Goal: Information Seeking & Learning: Check status

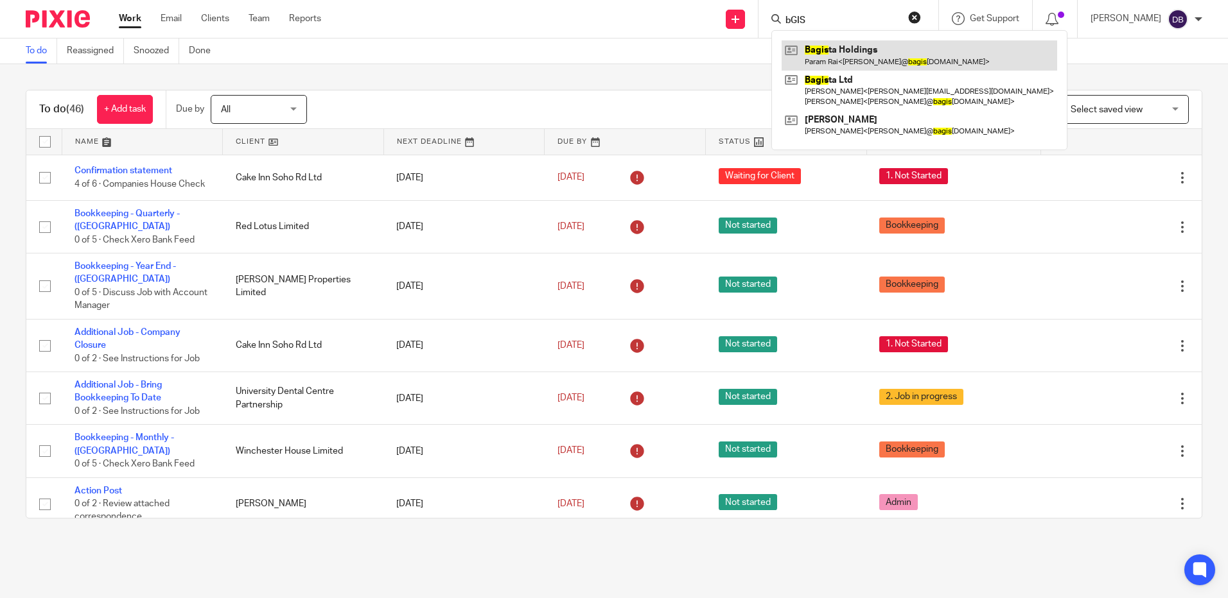
type input "bGIS"
click at [907, 55] on link at bounding box center [918, 55] width 275 height 30
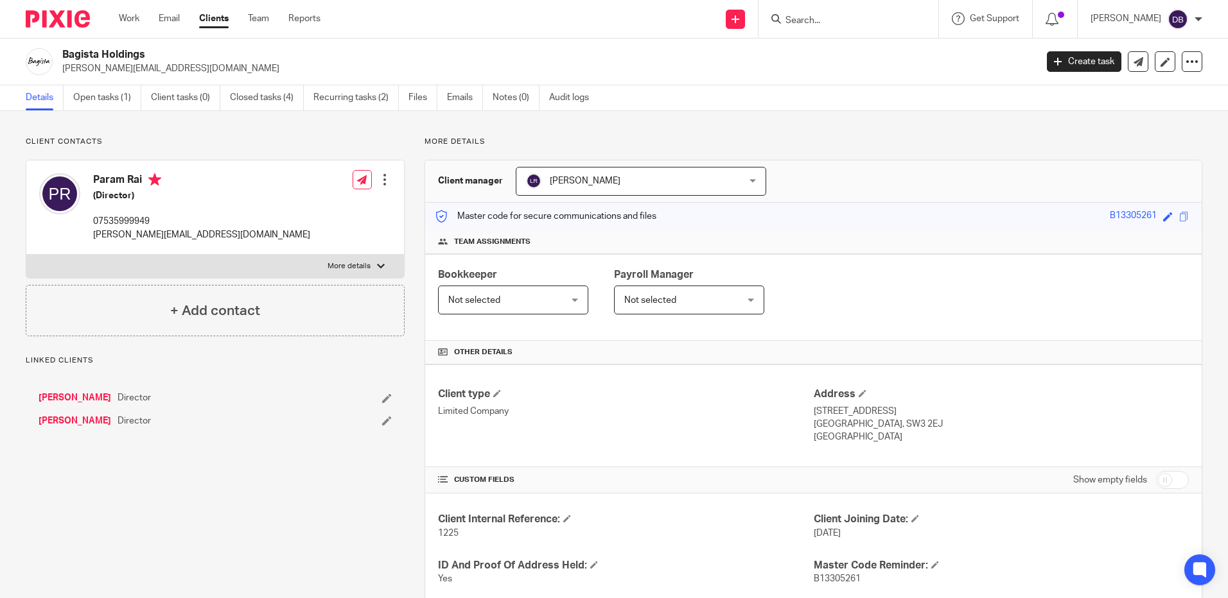
click at [838, 20] on input "Search" at bounding box center [842, 21] width 116 height 12
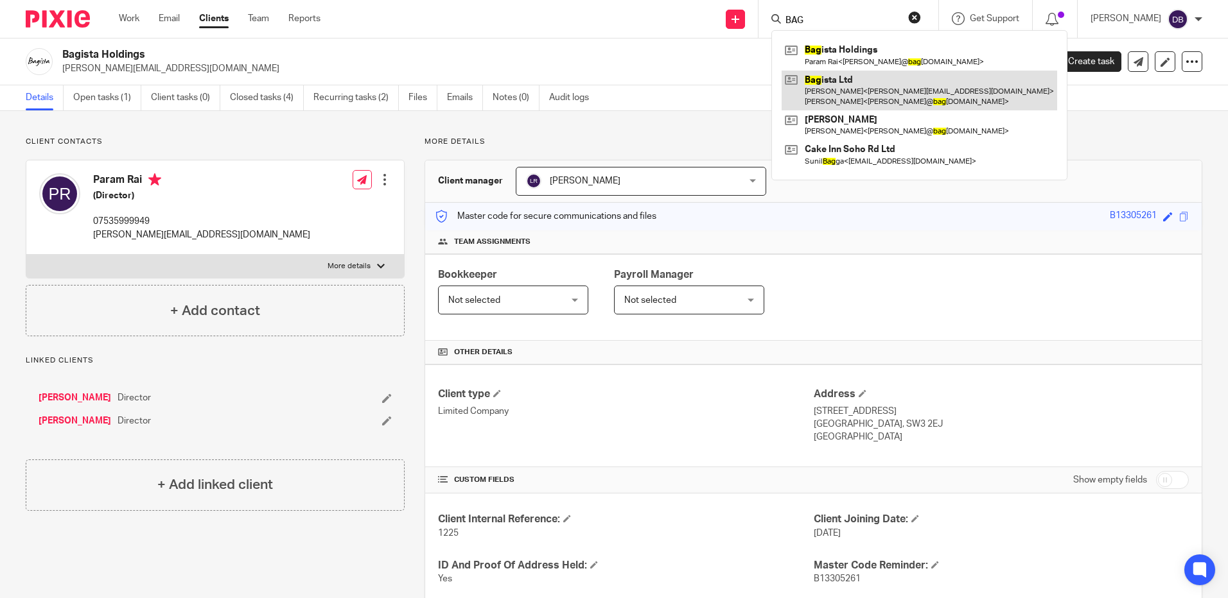
type input "BAG"
click at [839, 76] on link at bounding box center [918, 91] width 275 height 40
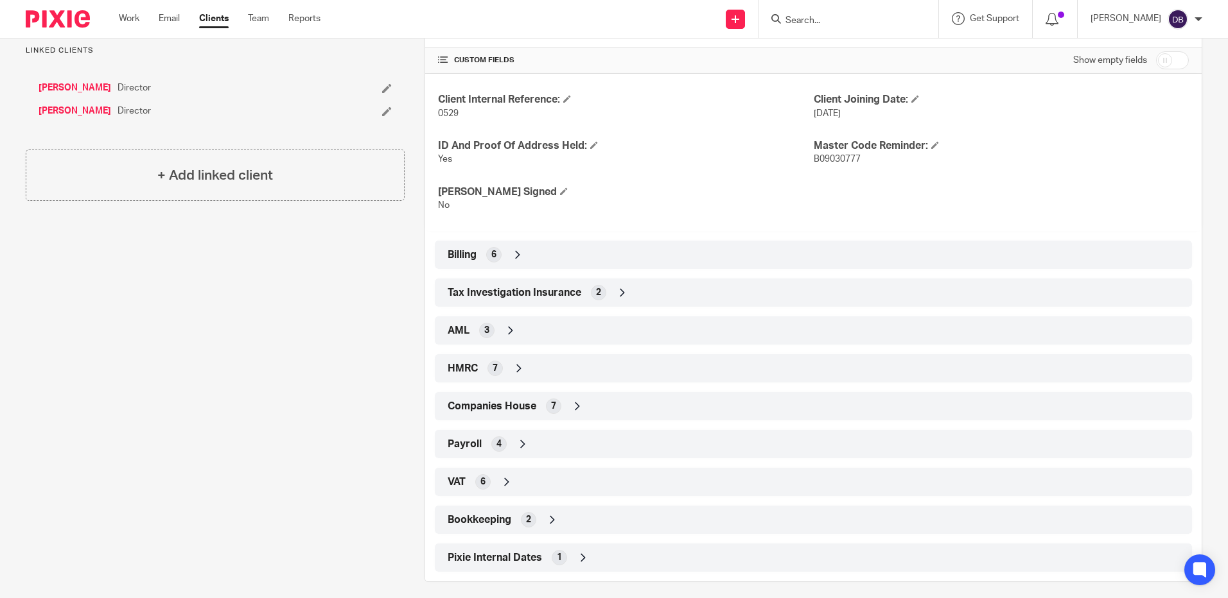
scroll to position [430, 0]
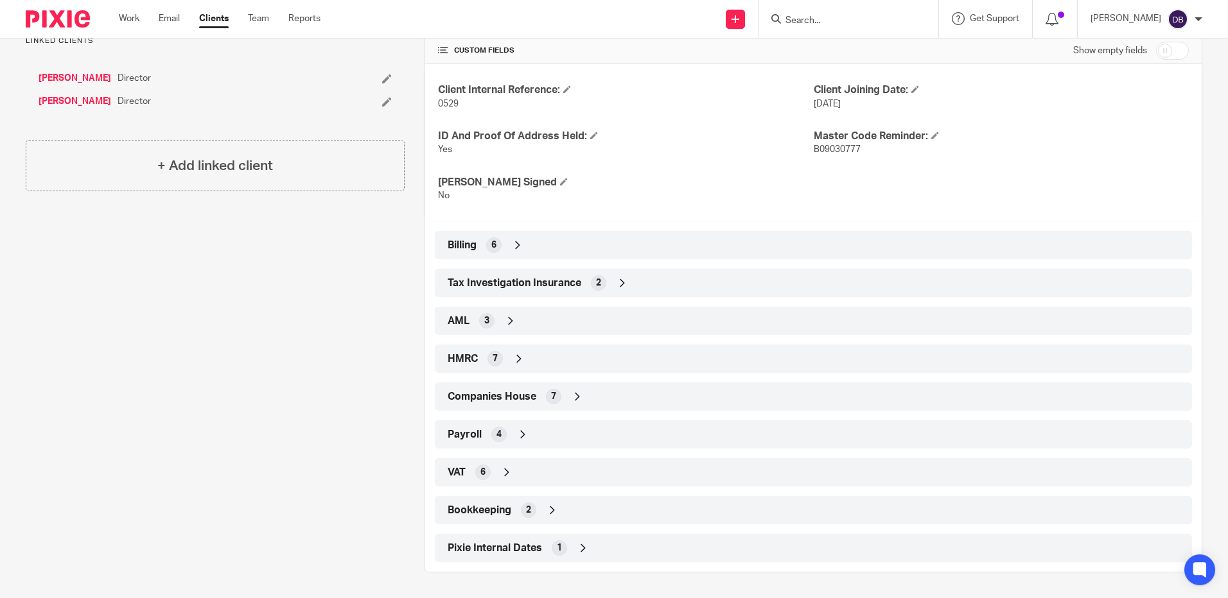
click at [609, 553] on div "Pixie Internal Dates 1" at bounding box center [813, 548] width 738 height 22
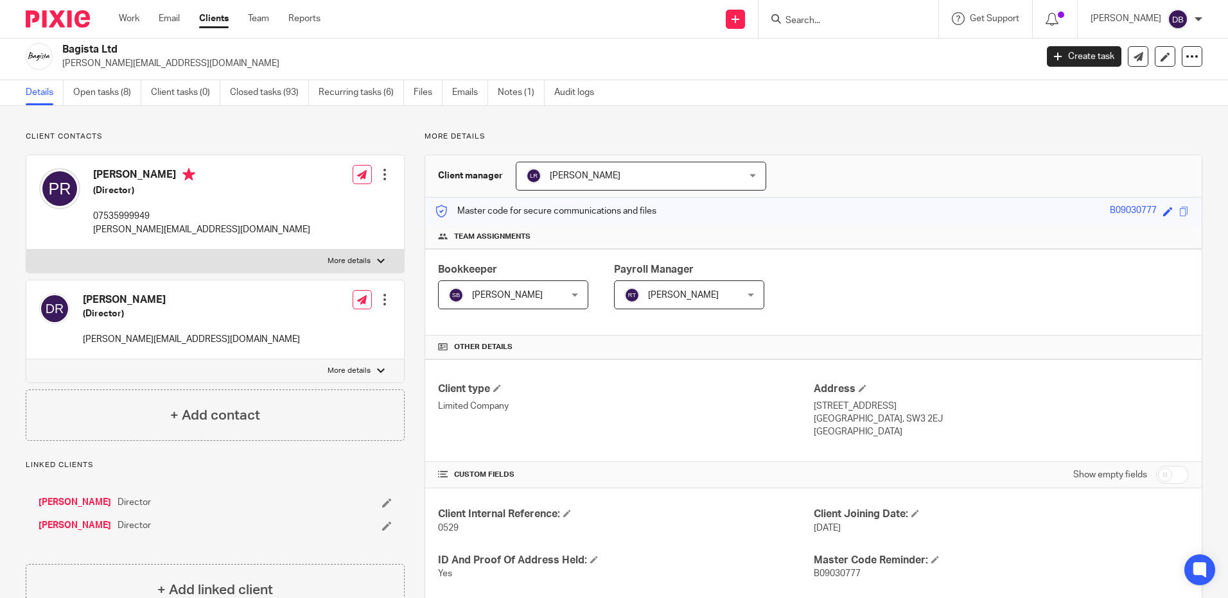
scroll to position [0, 0]
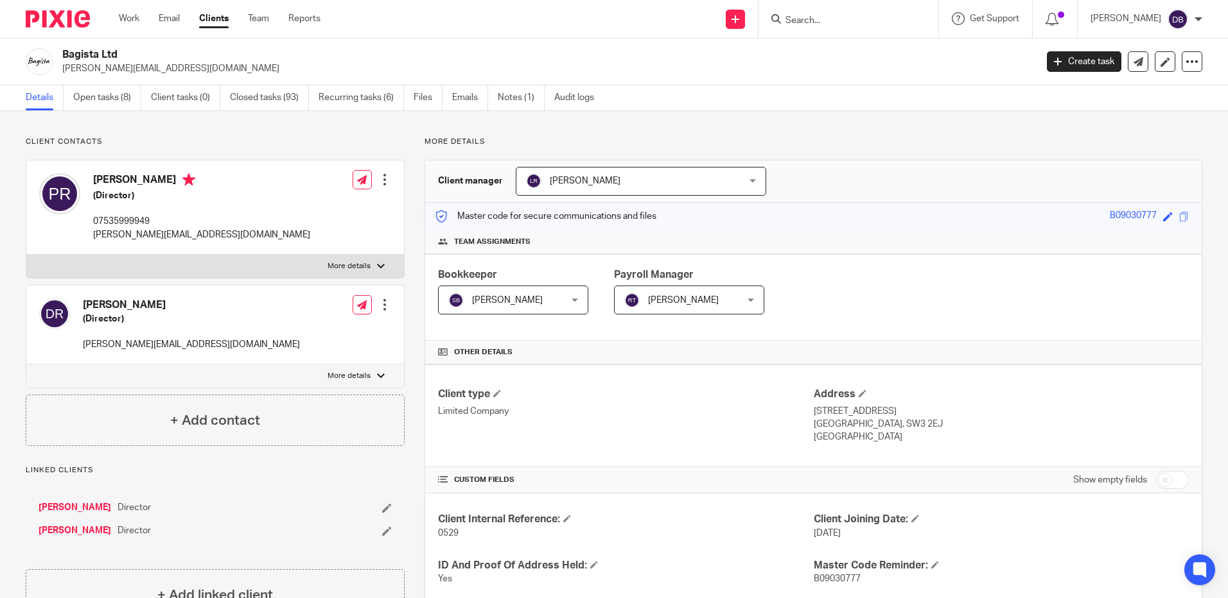
click at [62, 504] on link "[PERSON_NAME]" at bounding box center [75, 508] width 73 height 13
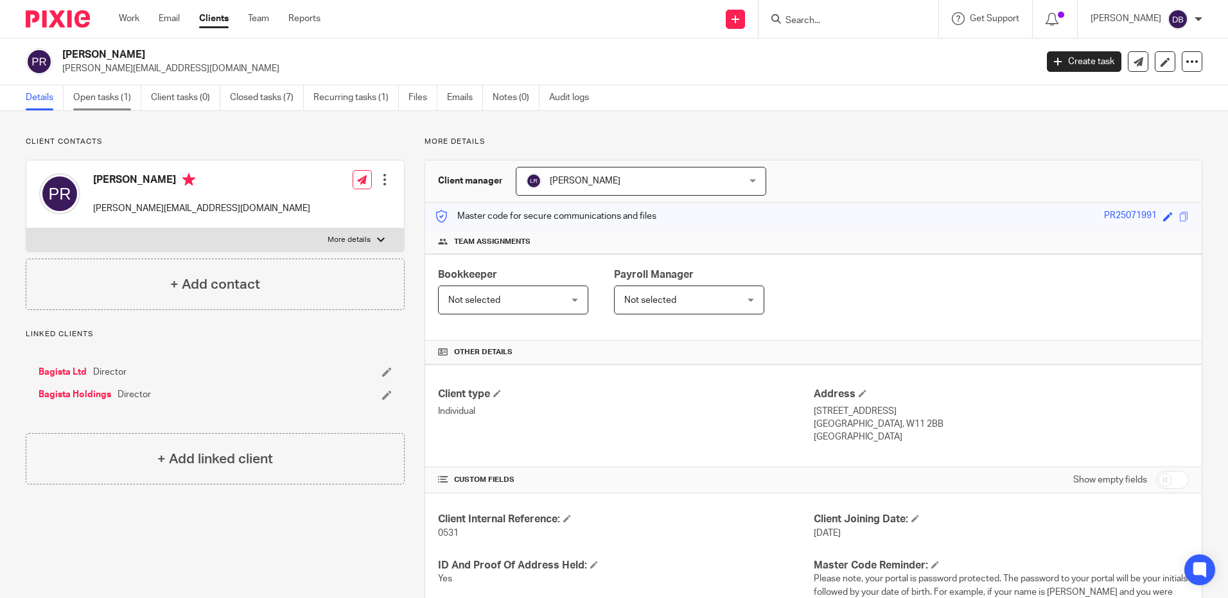
click at [111, 89] on link "Open tasks (1)" at bounding box center [107, 97] width 68 height 25
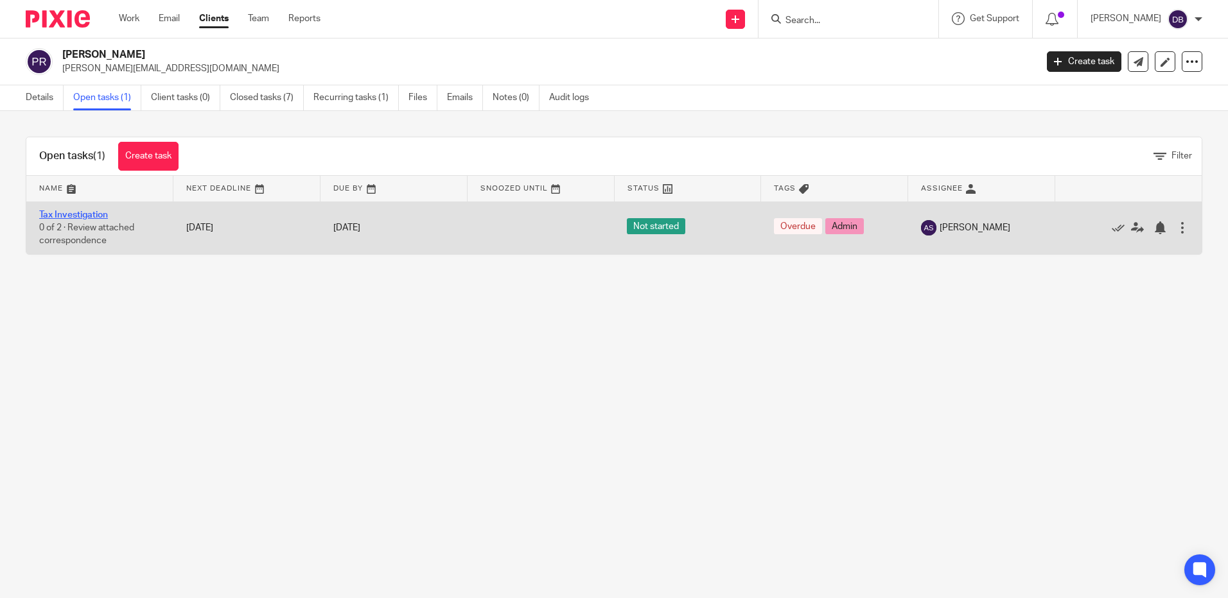
click at [91, 214] on link "Tax Investigation" at bounding box center [73, 215] width 69 height 9
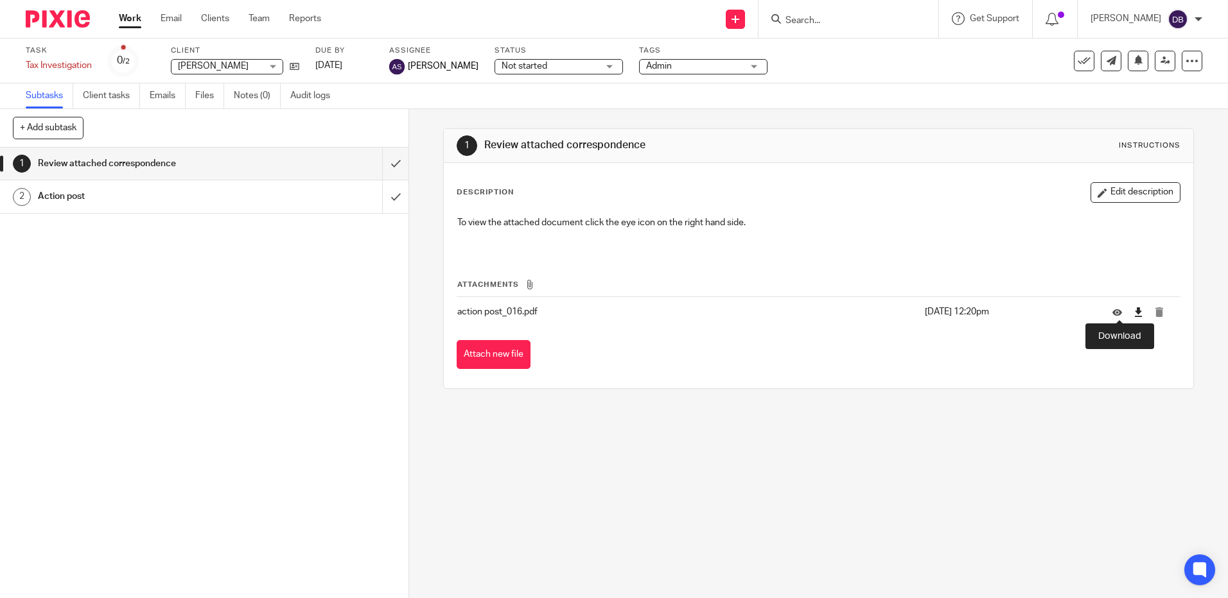
click at [1133, 311] on icon at bounding box center [1138, 313] width 10 height 10
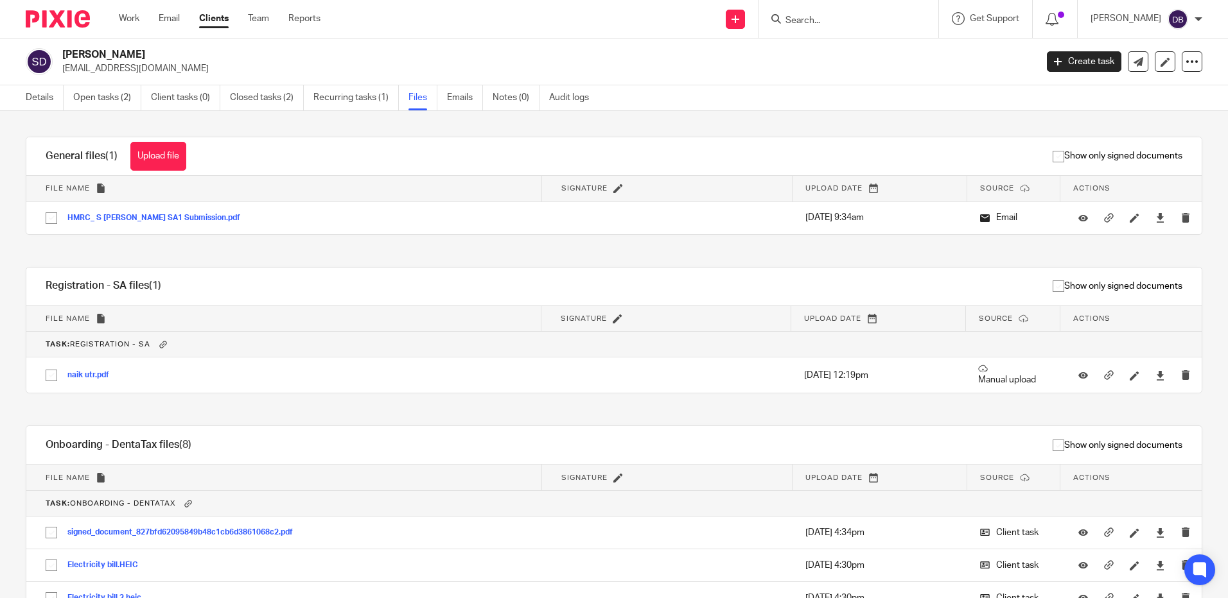
scroll to position [238, 0]
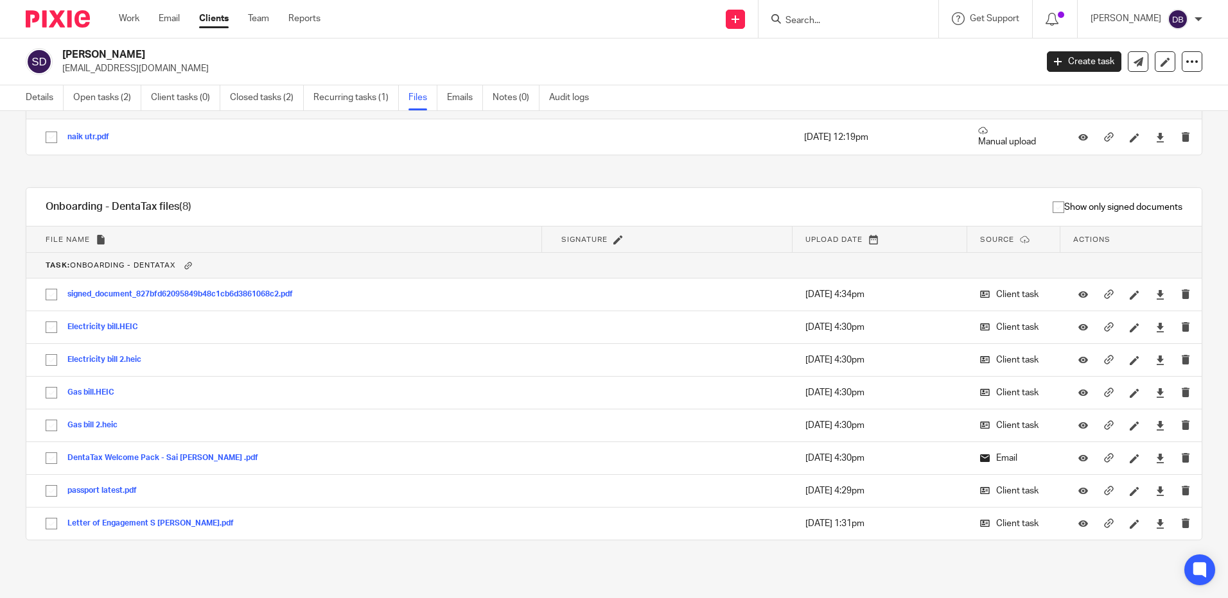
click at [834, 19] on input "Search" at bounding box center [842, 21] width 116 height 12
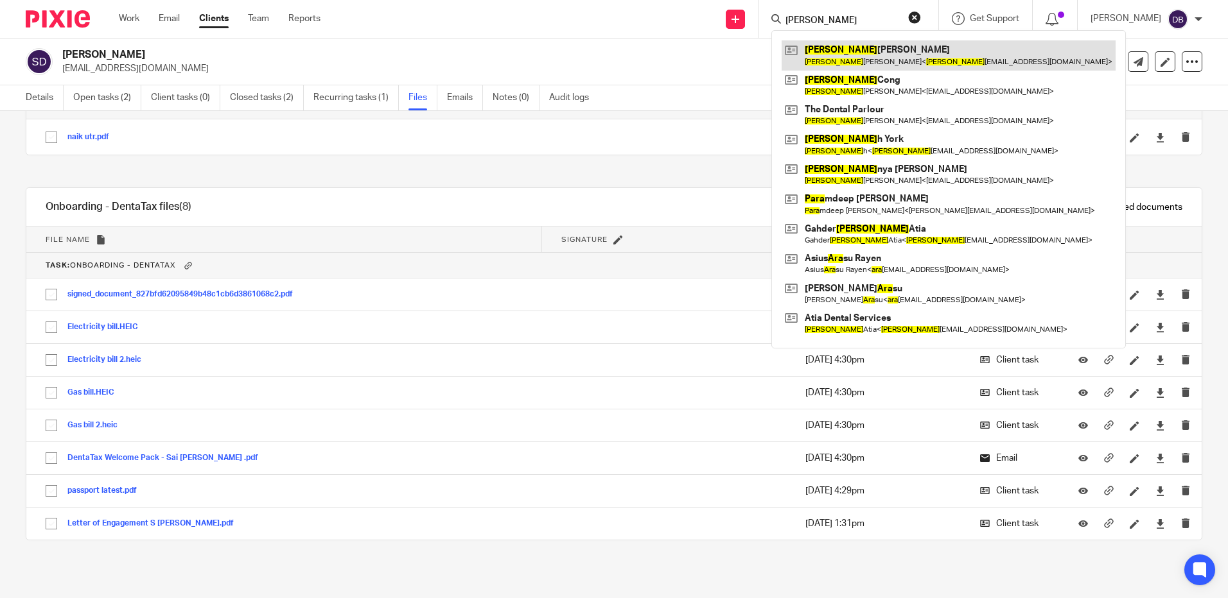
type input "lara"
click at [841, 60] on link at bounding box center [948, 55] width 334 height 30
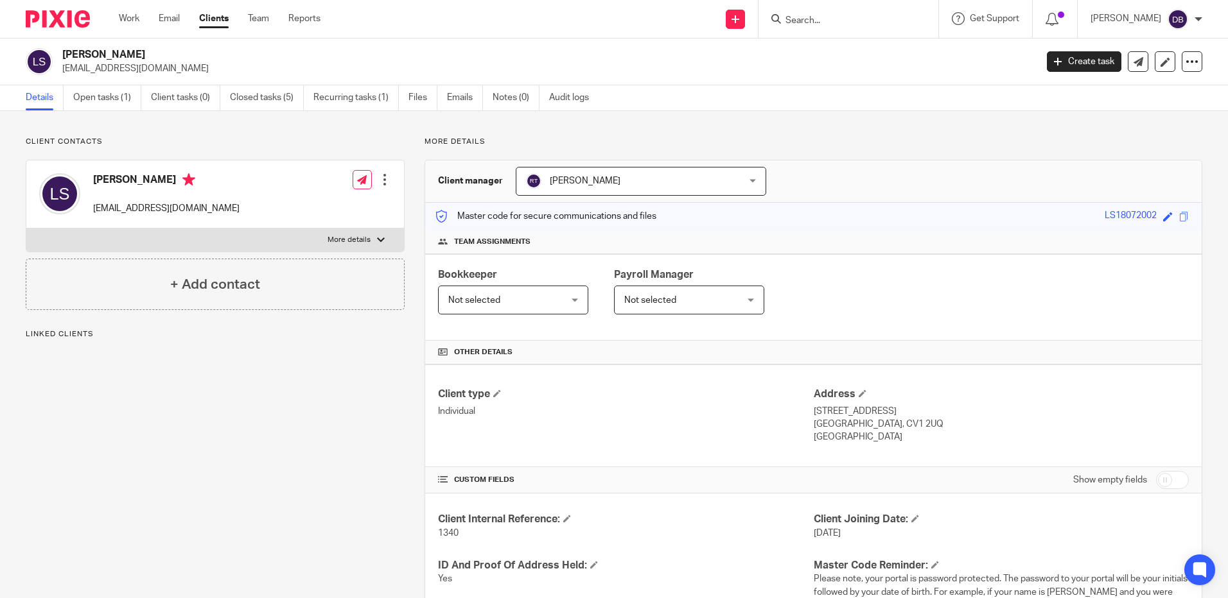
click at [447, 100] on ul "Details Open tasks (1) Client tasks (0) Closed tasks (5) Recurring tasks (1) Fi…" at bounding box center [317, 97] width 582 height 25
click at [455, 99] on link "Emails" at bounding box center [465, 97] width 36 height 25
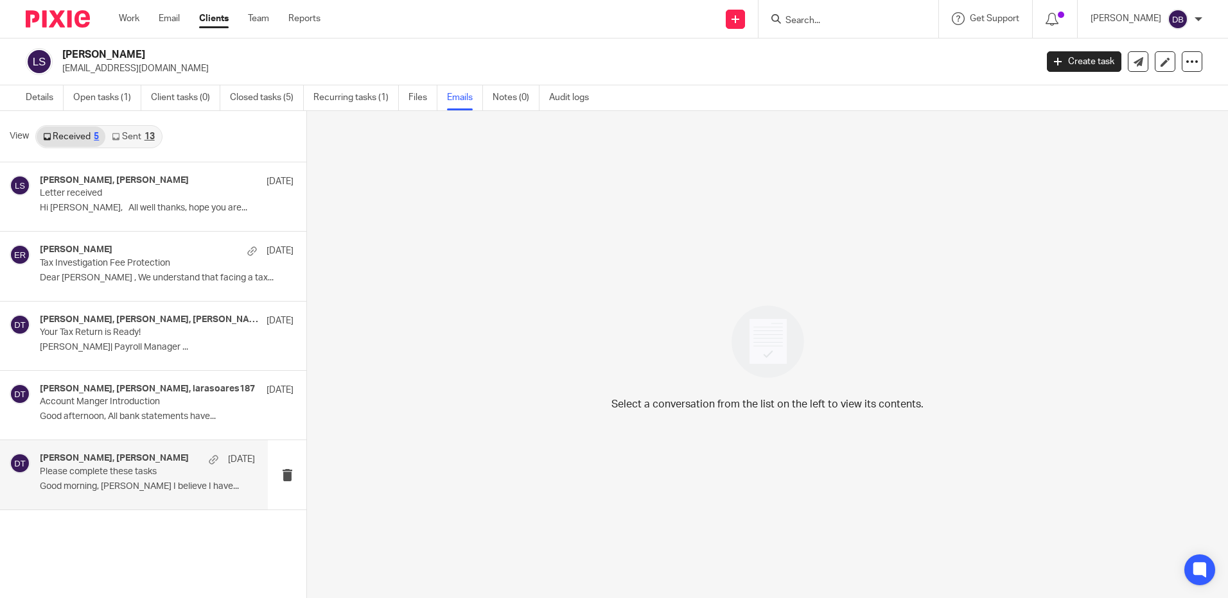
click at [150, 480] on div "[PERSON_NAME], [PERSON_NAME] [DATE] Please complete these tasks Good morning, […" at bounding box center [147, 474] width 215 height 43
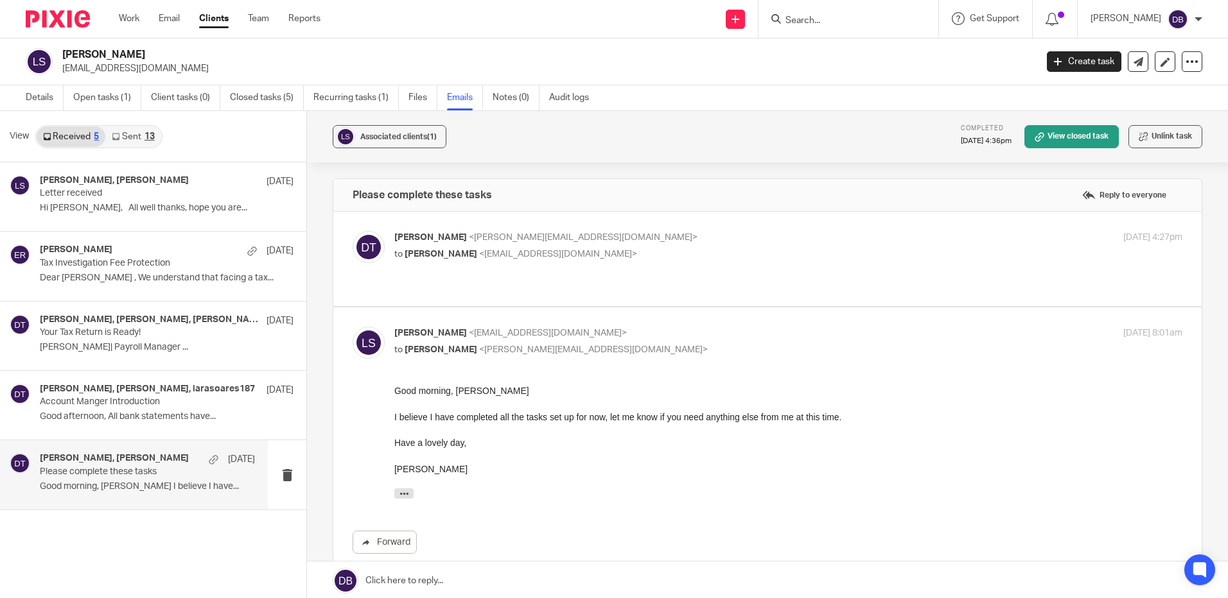
click at [599, 270] on div "[PERSON_NAME] <[PERSON_NAME][EMAIL_ADDRESS][DOMAIN_NAME]> to [PERSON_NAME] <[EM…" at bounding box center [768, 259] width 830 height 56
click at [112, 388] on h4 "[PERSON_NAME], [PERSON_NAME], larasoares187" at bounding box center [131, 389] width 182 height 11
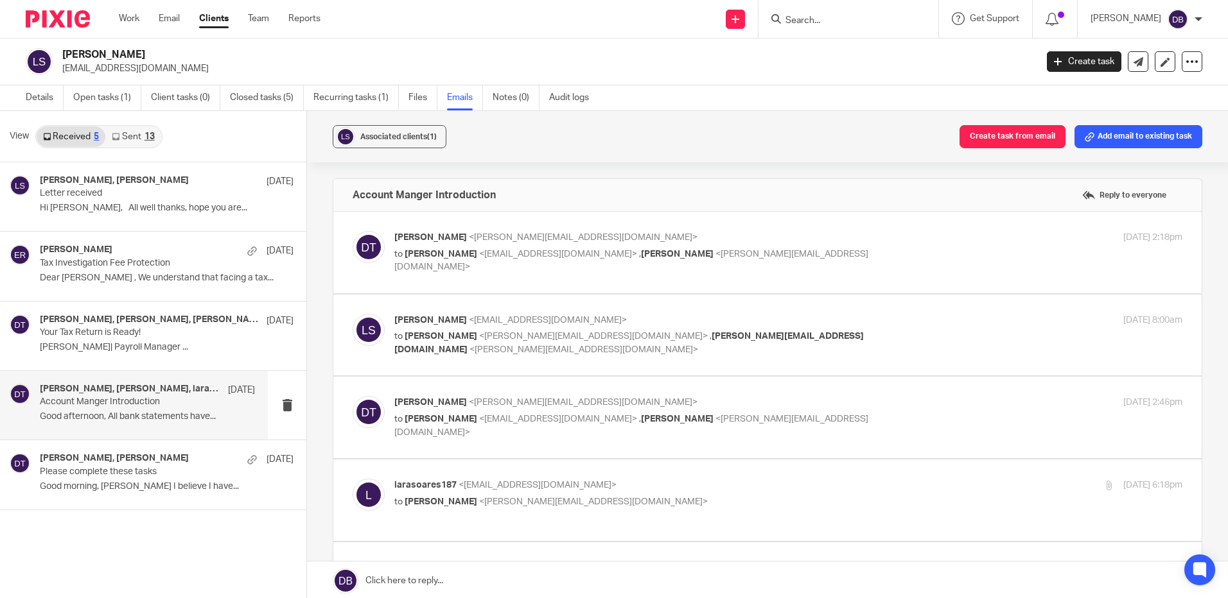
click at [634, 261] on p "to [PERSON_NAME] <[EMAIL_ADDRESS][DOMAIN_NAME]> , [PERSON_NAME] <[PERSON_NAME][…" at bounding box center [656, 261] width 525 height 26
checkbox input "true"
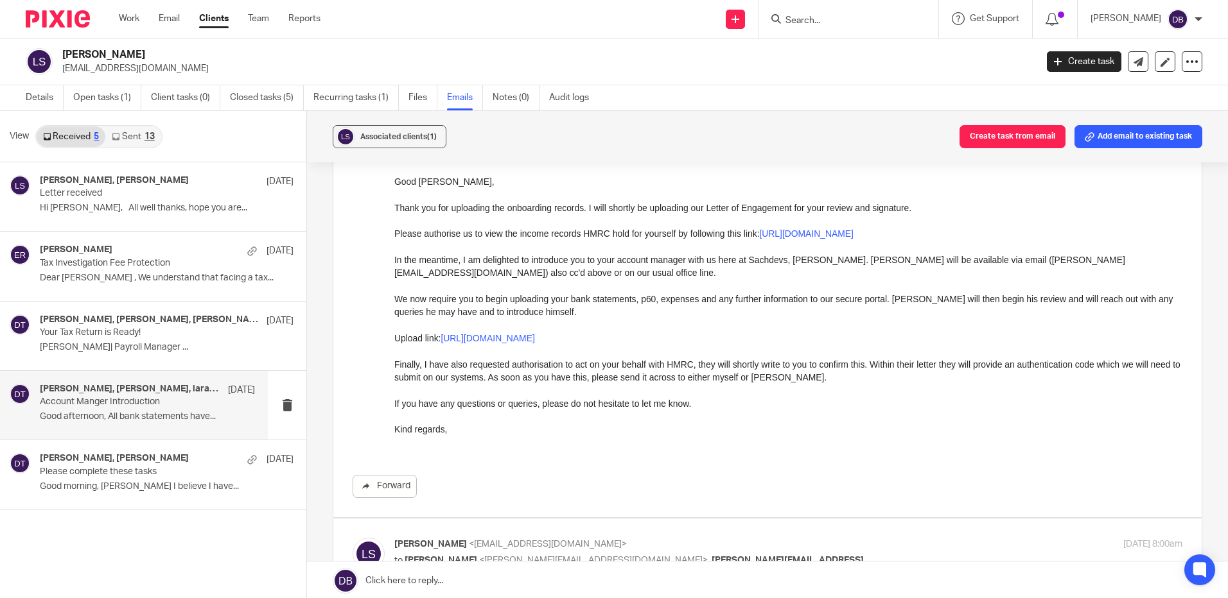
scroll to position [321, 0]
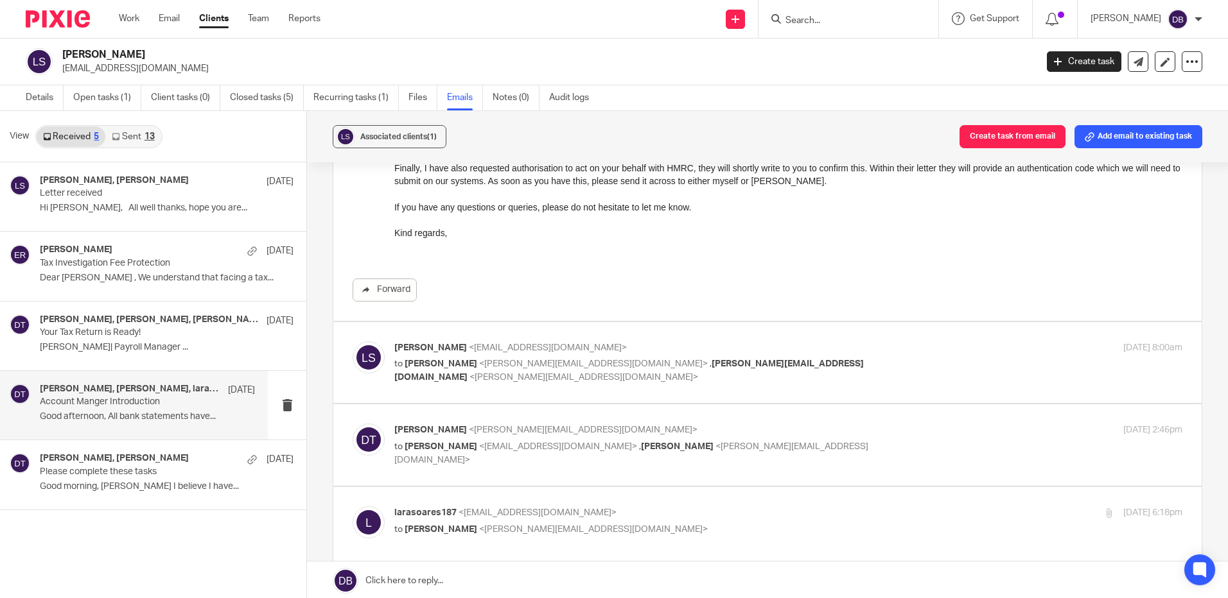
click at [698, 373] on span "<[PERSON_NAME][EMAIL_ADDRESS][DOMAIN_NAME]>" at bounding box center [583, 377] width 229 height 9
checkbox input "true"
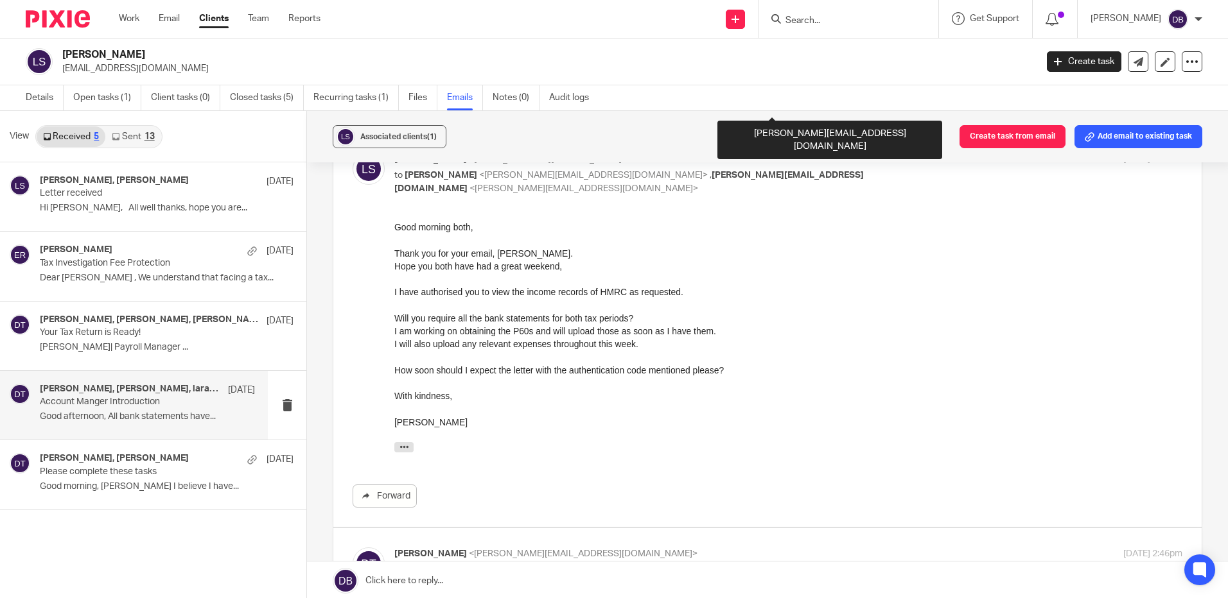
scroll to position [706, 0]
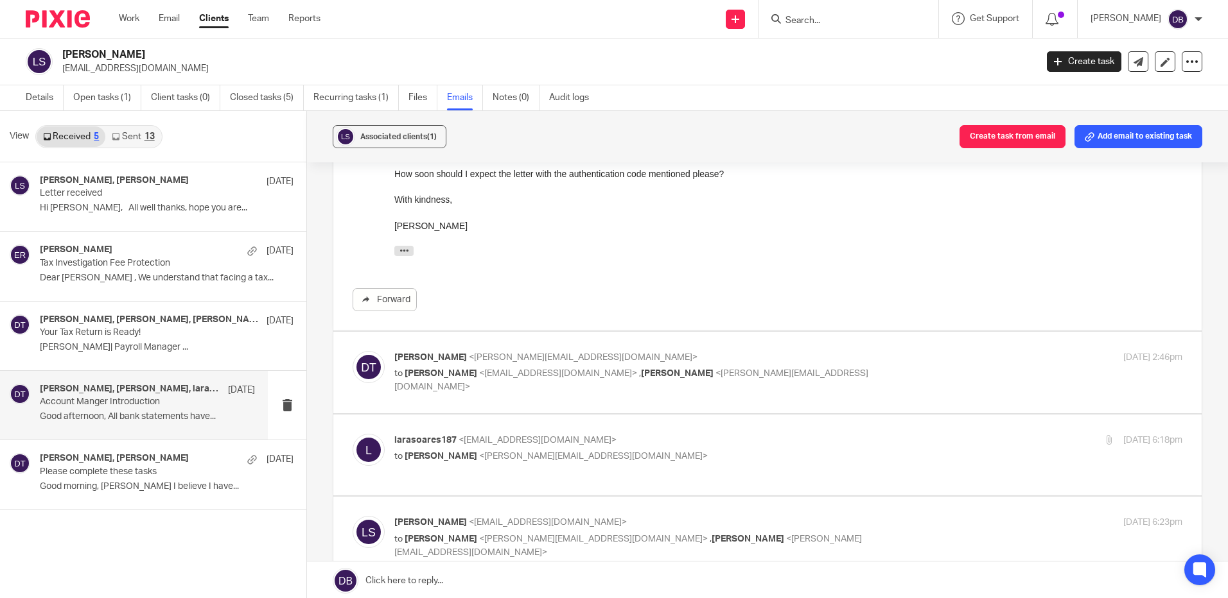
click at [894, 388] on div "[PERSON_NAME] <[PERSON_NAME][EMAIL_ADDRESS][DOMAIN_NAME]> to [PERSON_NAME] <[EM…" at bounding box center [768, 372] width 830 height 43
click at [749, 359] on p "[PERSON_NAME] <[PERSON_NAME][EMAIL_ADDRESS][DOMAIN_NAME]>" at bounding box center [656, 357] width 525 height 13
checkbox input "true"
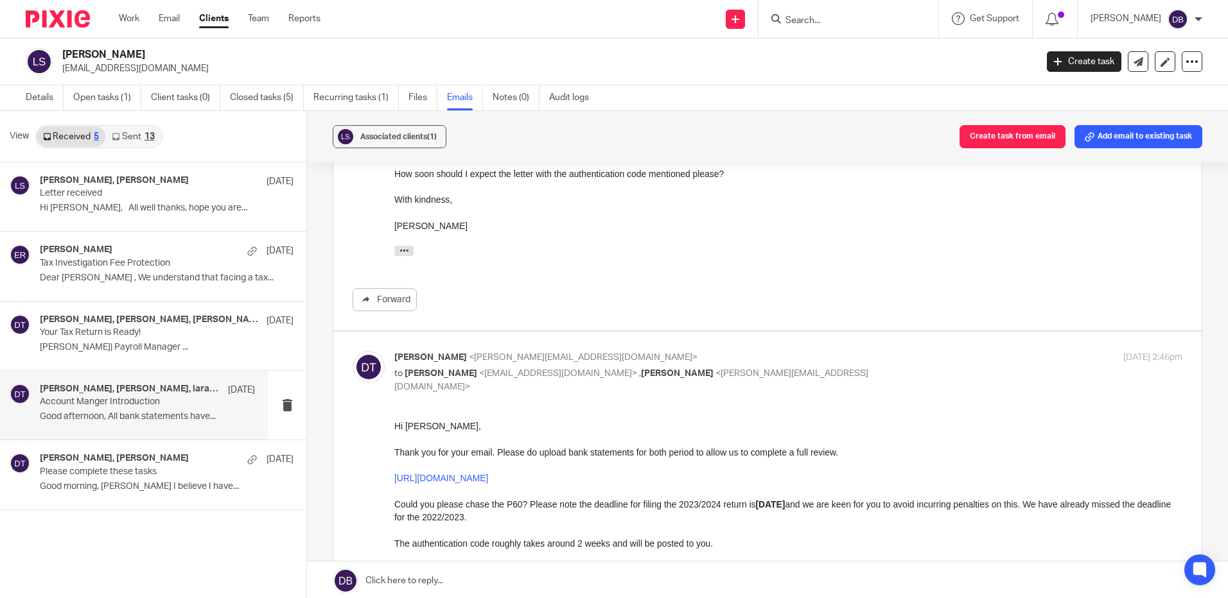
scroll to position [963, 0]
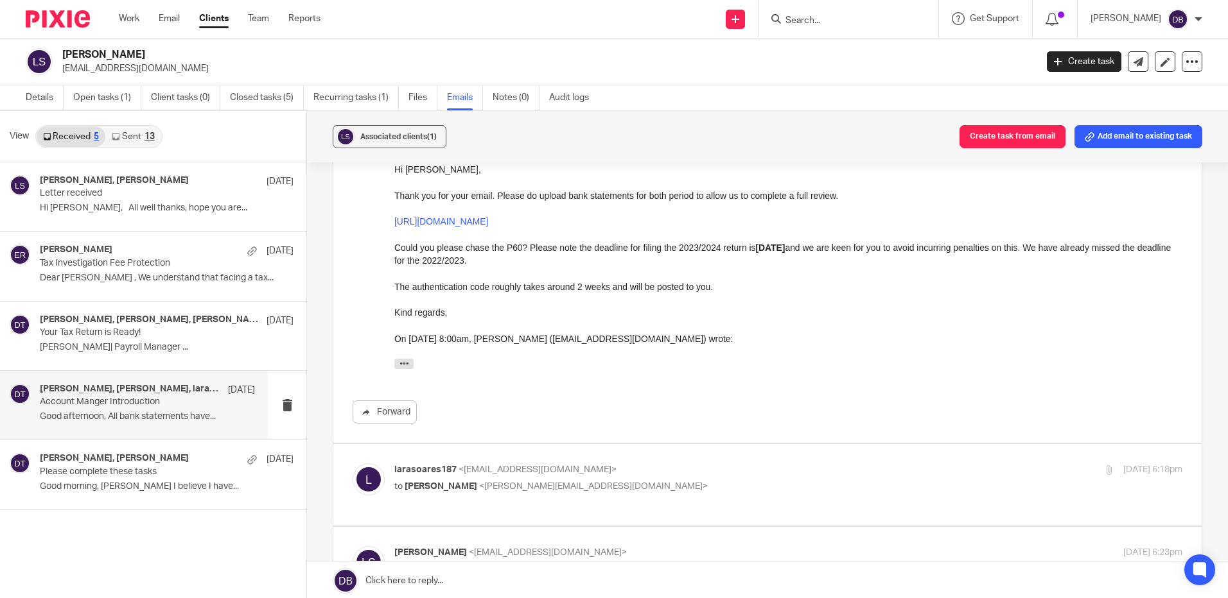
click at [704, 479] on div "larasoares187 <[EMAIL_ADDRESS][DOMAIN_NAME]> to [PERSON_NAME] <[PERSON_NAME][EM…" at bounding box center [656, 479] width 525 height 30
checkbox input "true"
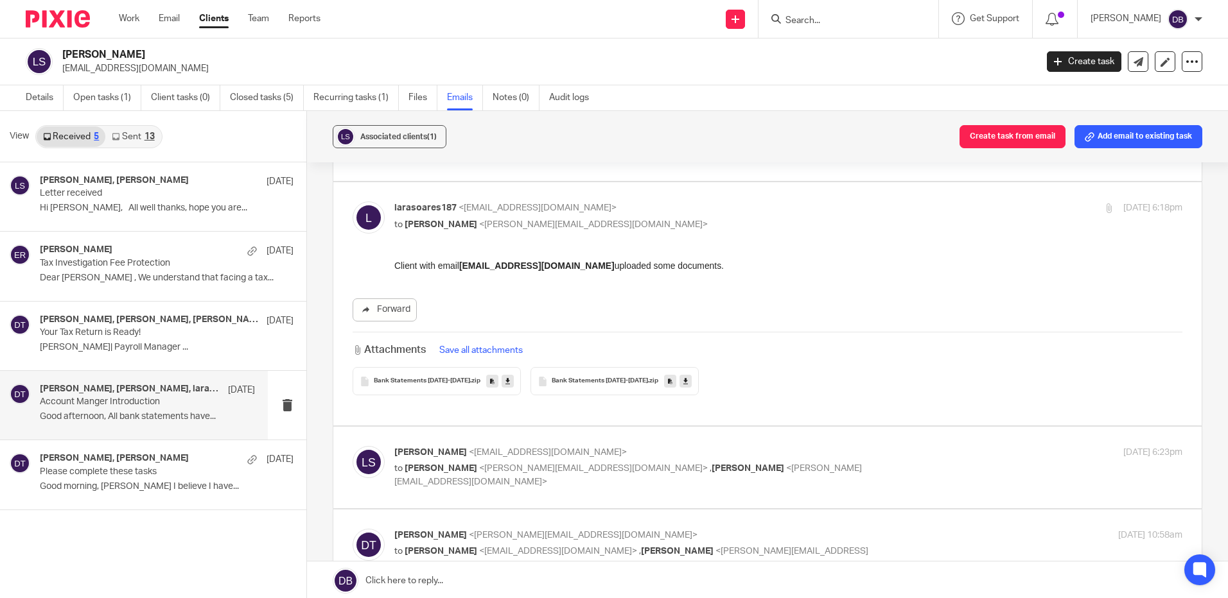
scroll to position [1220, 0]
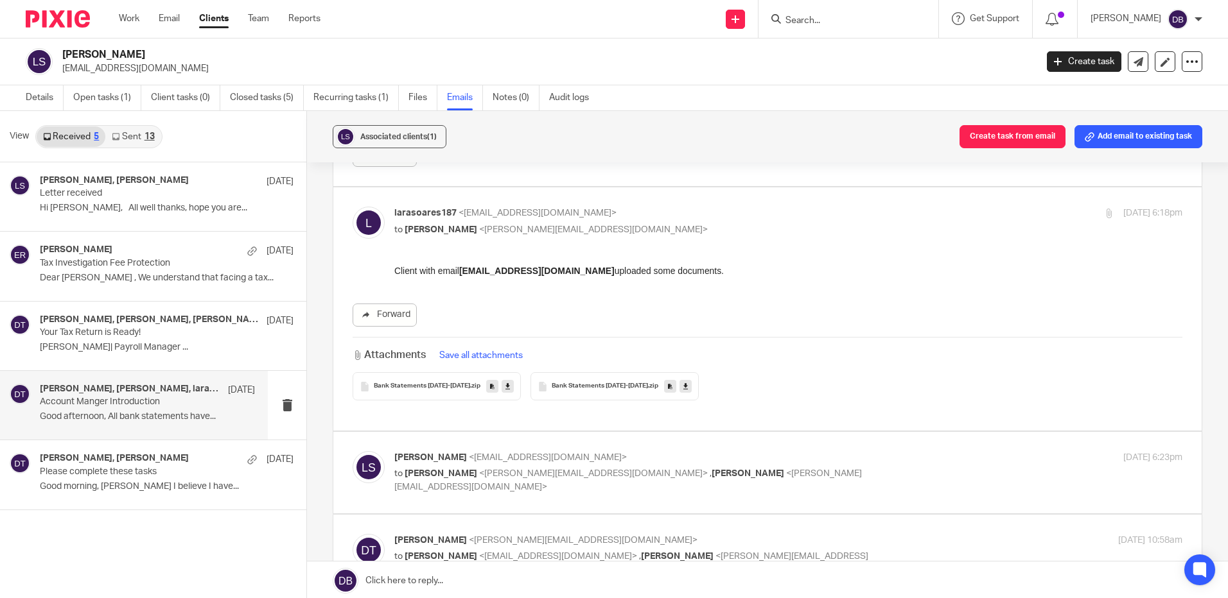
click at [813, 467] on p "to [PERSON_NAME] <[PERSON_NAME][EMAIL_ADDRESS][DOMAIN_NAME]> , [PERSON_NAME] <[…" at bounding box center [656, 480] width 525 height 26
checkbox input "true"
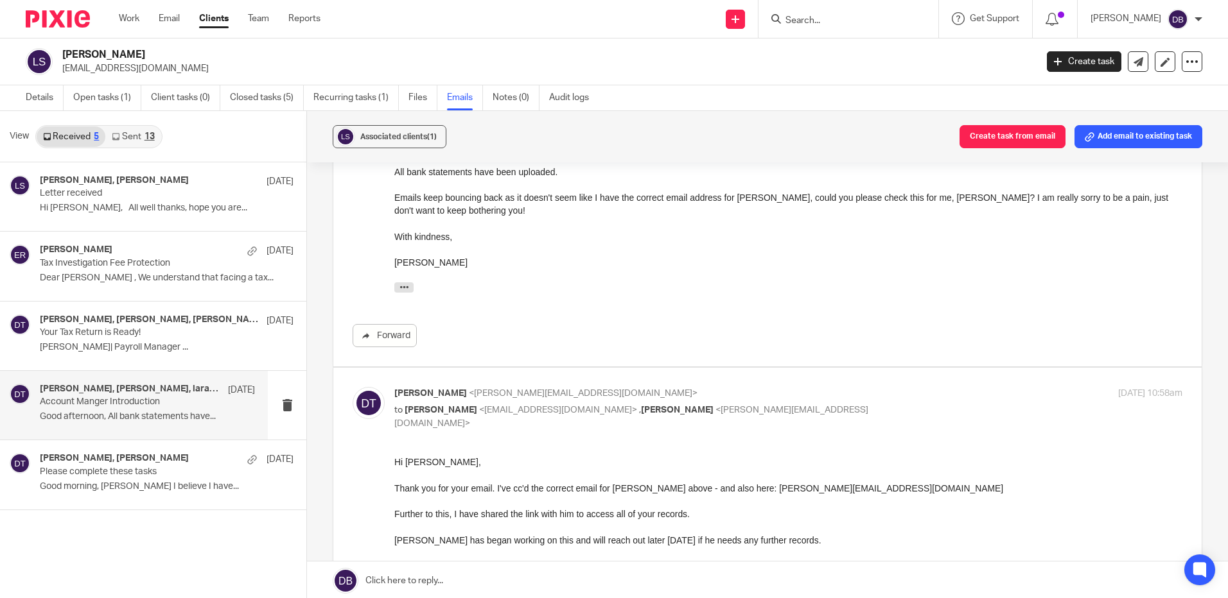
scroll to position [1605, 0]
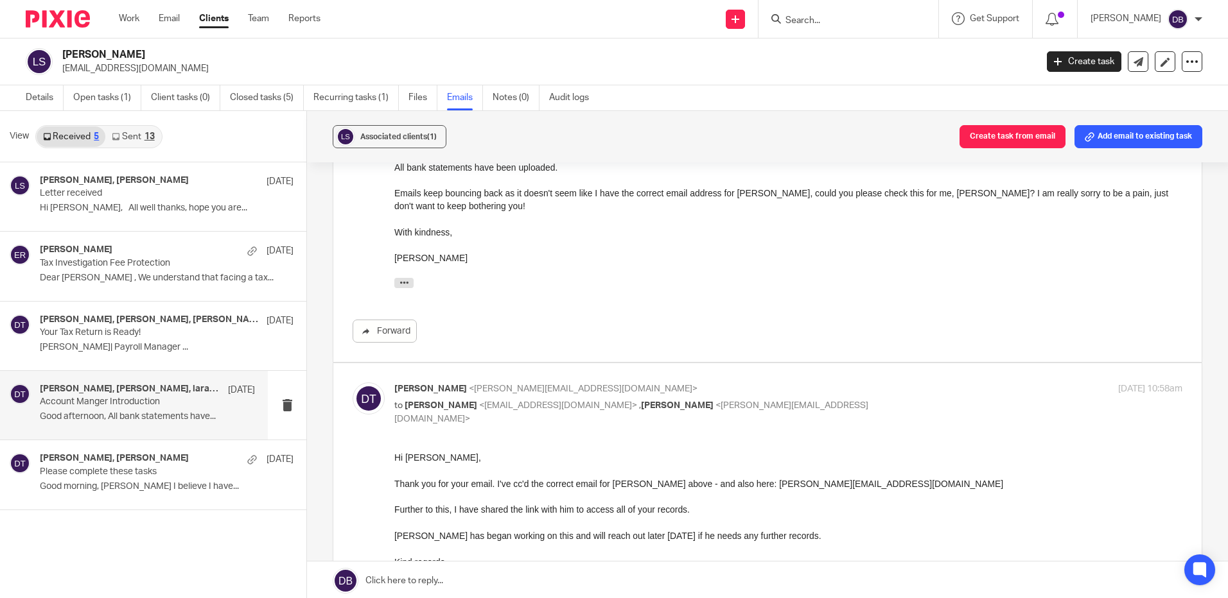
click at [796, 476] on div "Hi [PERSON_NAME], Thank you for your email. I've cc'd the correct email for [PE…" at bounding box center [788, 537] width 788 height 173
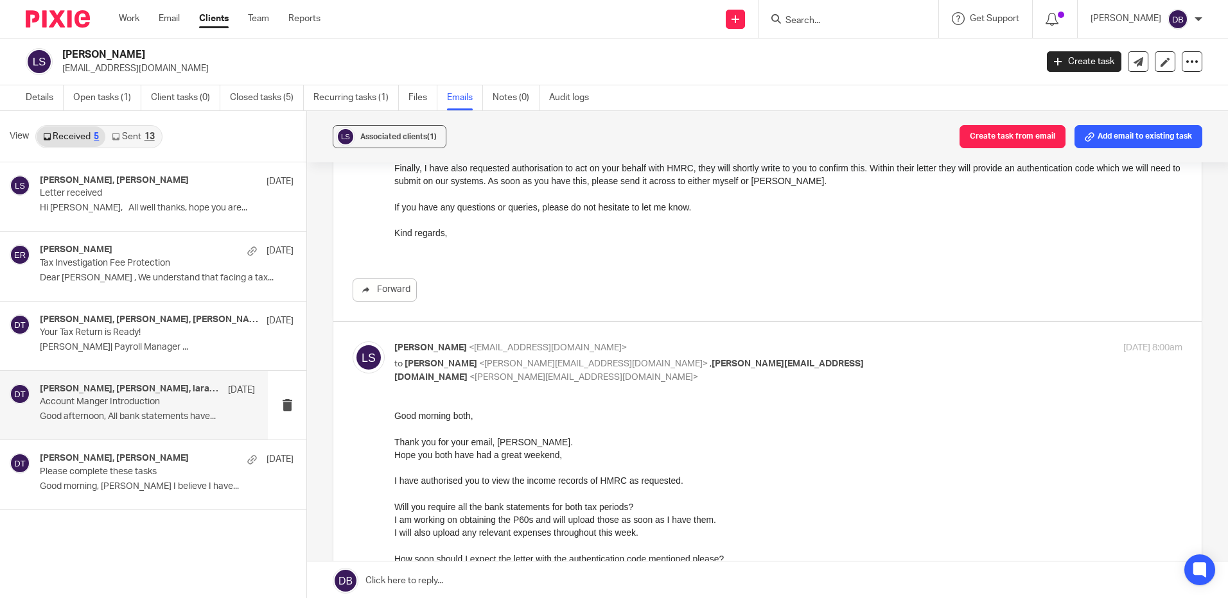
scroll to position [0, 0]
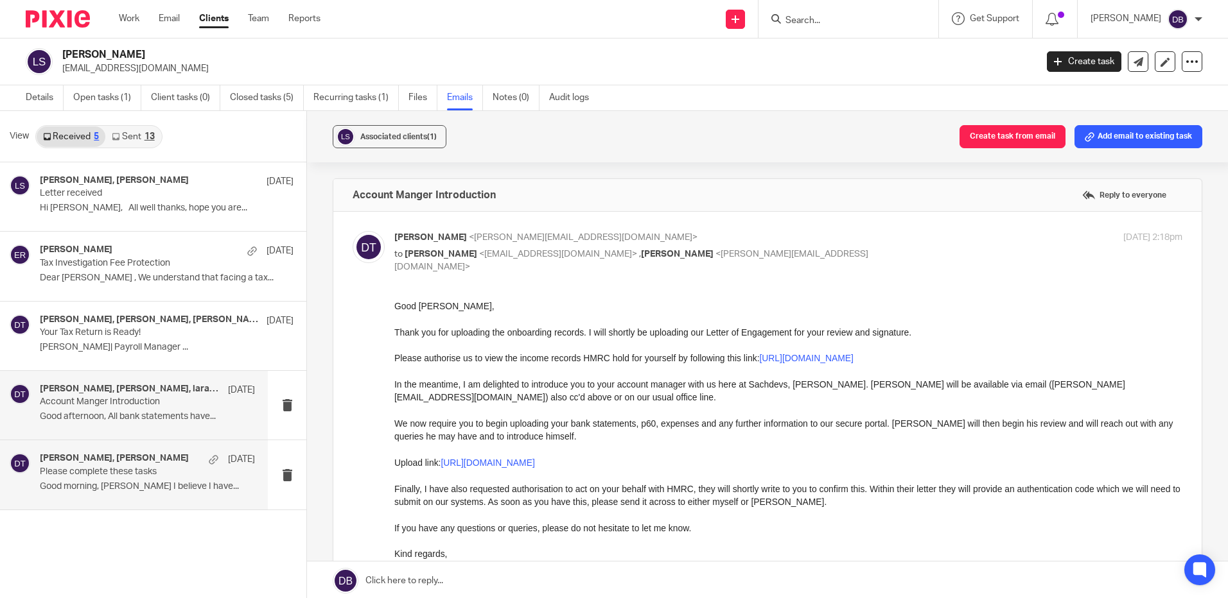
click at [101, 484] on p "Good morning, [PERSON_NAME] I believe I have..." at bounding box center [147, 487] width 215 height 11
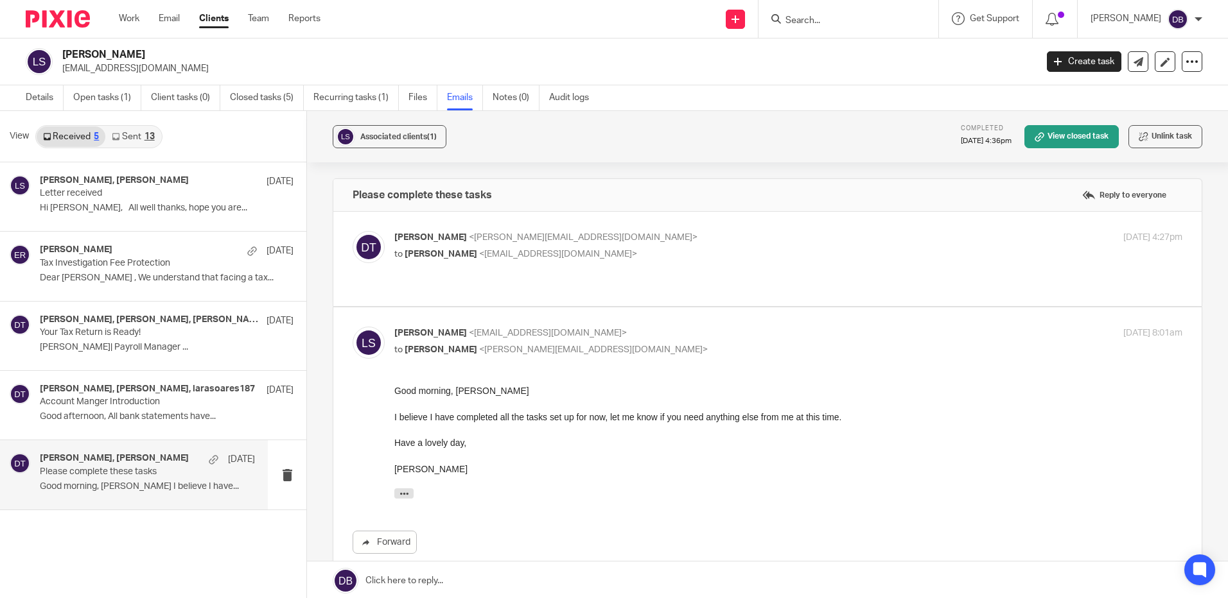
click at [686, 247] on div "[PERSON_NAME] <[PERSON_NAME][EMAIL_ADDRESS][DOMAIN_NAME]> to [PERSON_NAME] <[EM…" at bounding box center [656, 246] width 525 height 30
checkbox input "true"
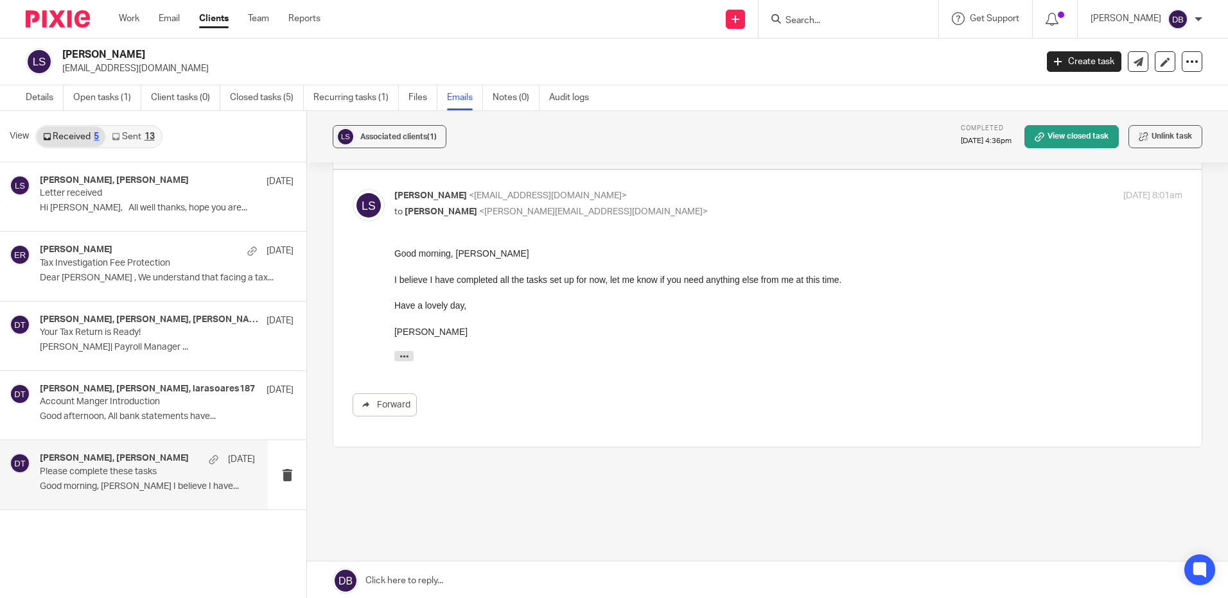
scroll to position [330, 0]
click at [114, 423] on div "[PERSON_NAME], [PERSON_NAME], larasoares187 [DATE] Account Manger Introduction …" at bounding box center [147, 405] width 215 height 43
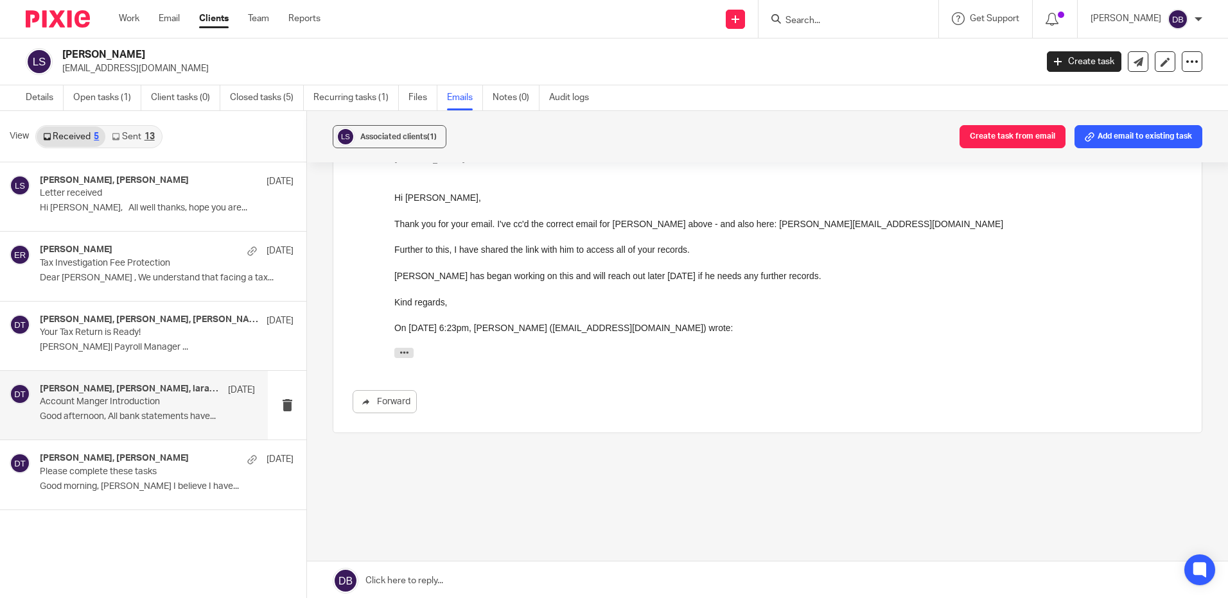
scroll to position [136, 0]
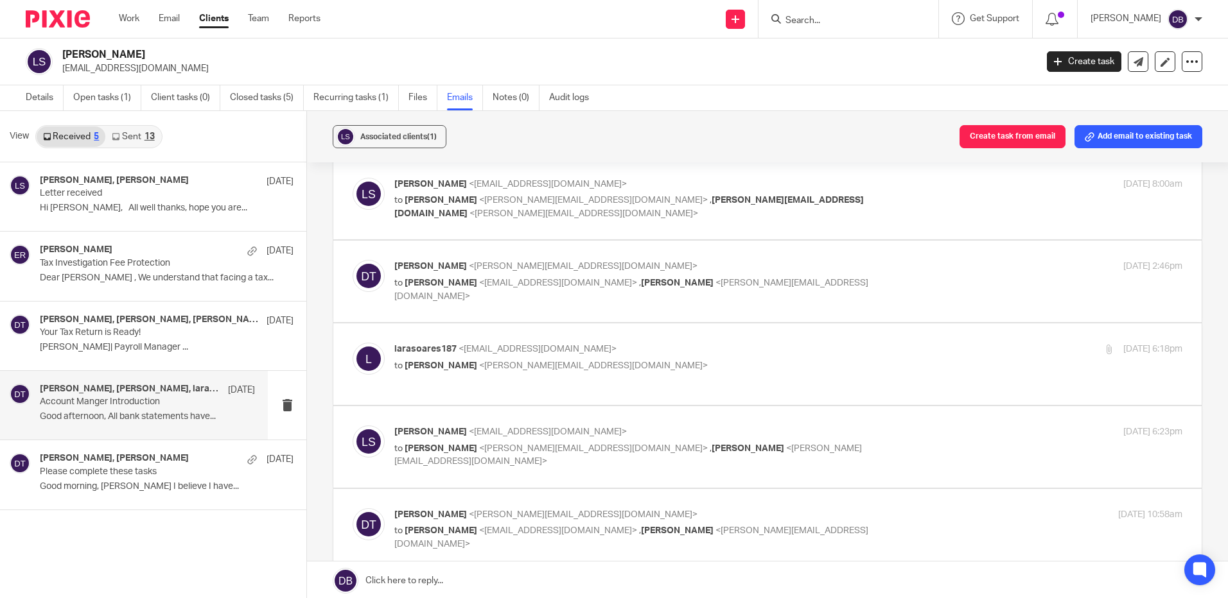
click at [661, 426] on p "[PERSON_NAME] <[EMAIL_ADDRESS][DOMAIN_NAME]>" at bounding box center [656, 432] width 525 height 13
checkbox input "true"
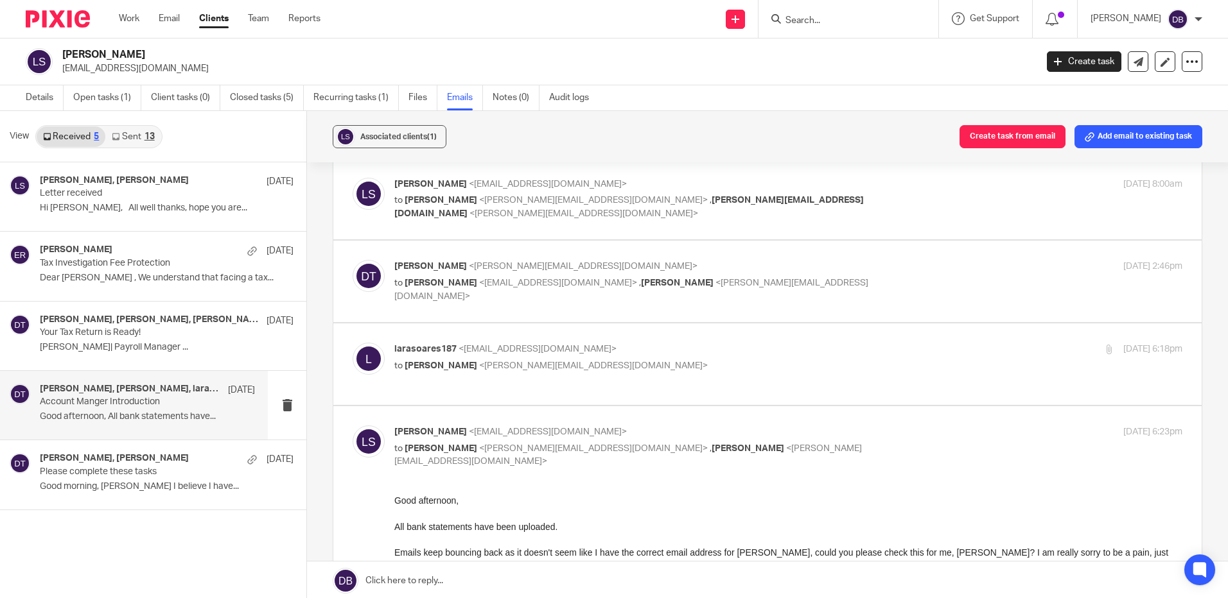
scroll to position [0, 0]
click at [650, 365] on p "to [PERSON_NAME] <[PERSON_NAME][EMAIL_ADDRESS][DOMAIN_NAME]>" at bounding box center [656, 366] width 525 height 13
checkbox input "true"
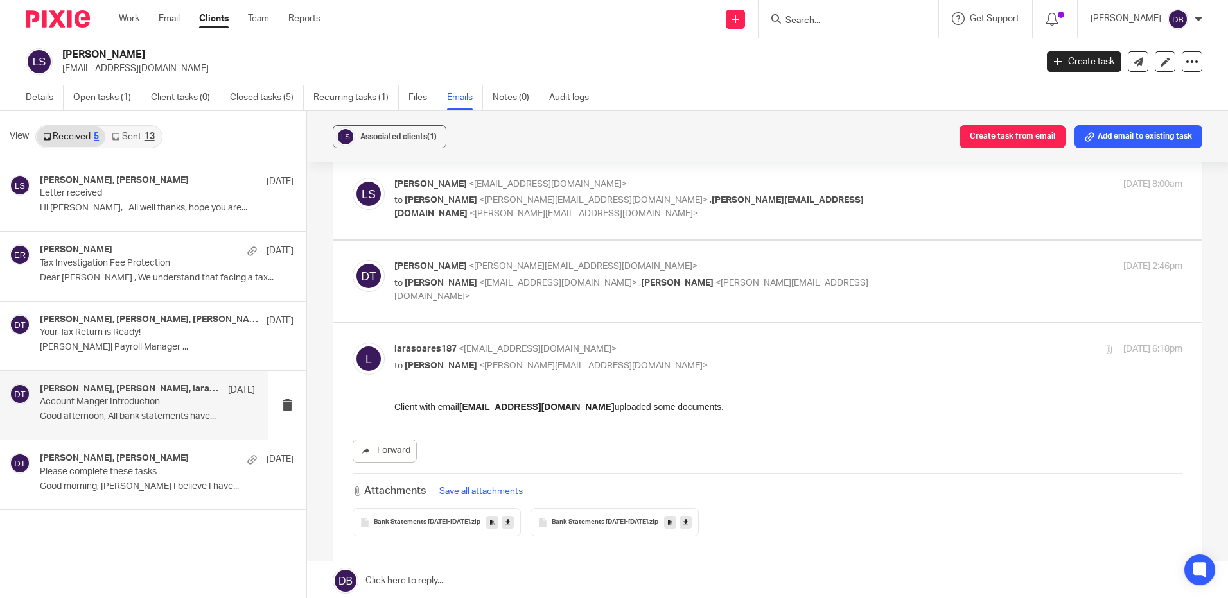
click at [679, 297] on div "[PERSON_NAME] <[PERSON_NAME][EMAIL_ADDRESS][DOMAIN_NAME]> to [PERSON_NAME] <[EM…" at bounding box center [768, 281] width 830 height 43
click at [852, 281] on p "to [PERSON_NAME] <[EMAIL_ADDRESS][DOMAIN_NAME]> , [PERSON_NAME] <[PERSON_NAME][…" at bounding box center [656, 290] width 525 height 26
checkbox input "true"
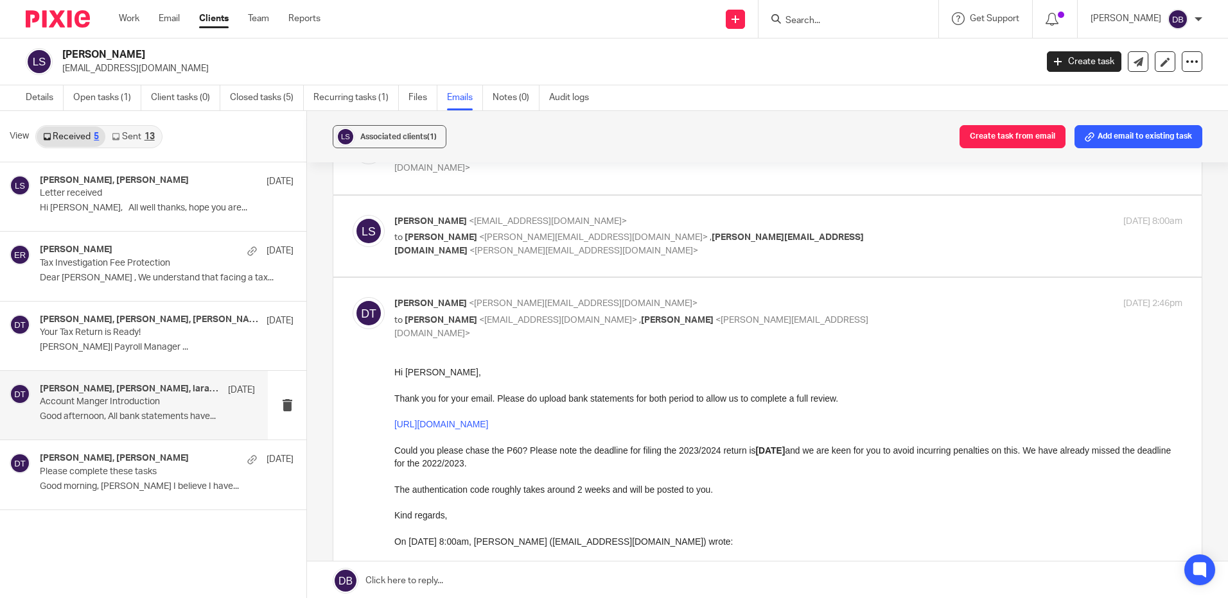
scroll to position [72, 0]
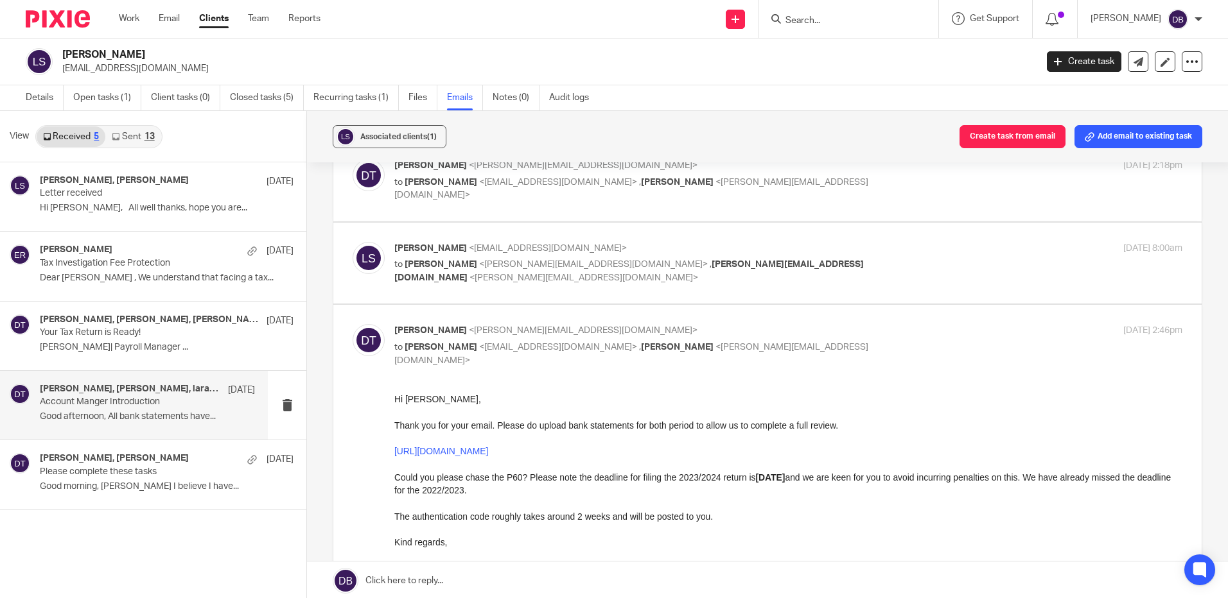
click at [819, 288] on label at bounding box center [767, 264] width 868 height 82
click at [353, 242] on input "checkbox" at bounding box center [352, 241] width 1 height 1
checkbox input "true"
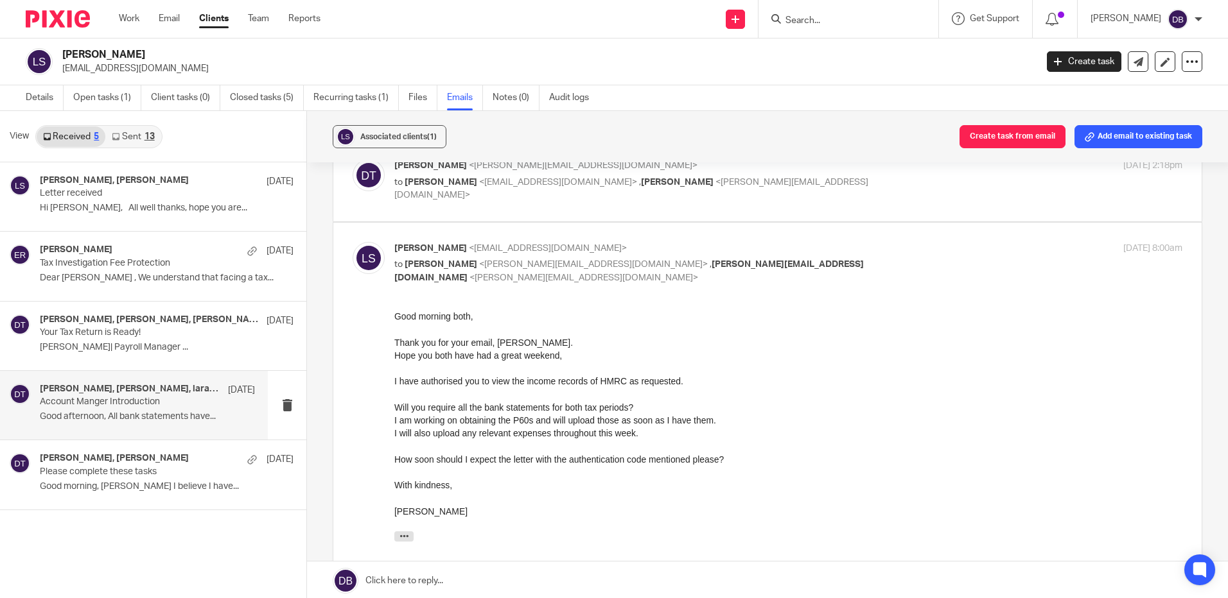
scroll to position [0, 0]
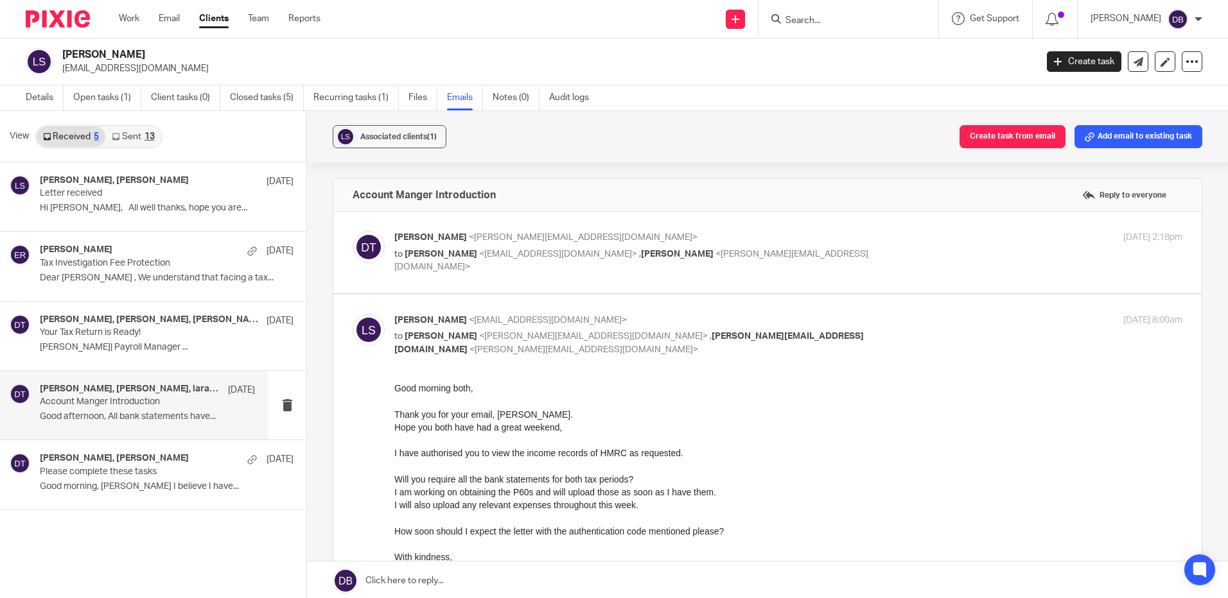
click at [817, 277] on label at bounding box center [767, 253] width 868 height 82
click at [353, 231] on input "checkbox" at bounding box center [352, 231] width 1 height 1
checkbox input "true"
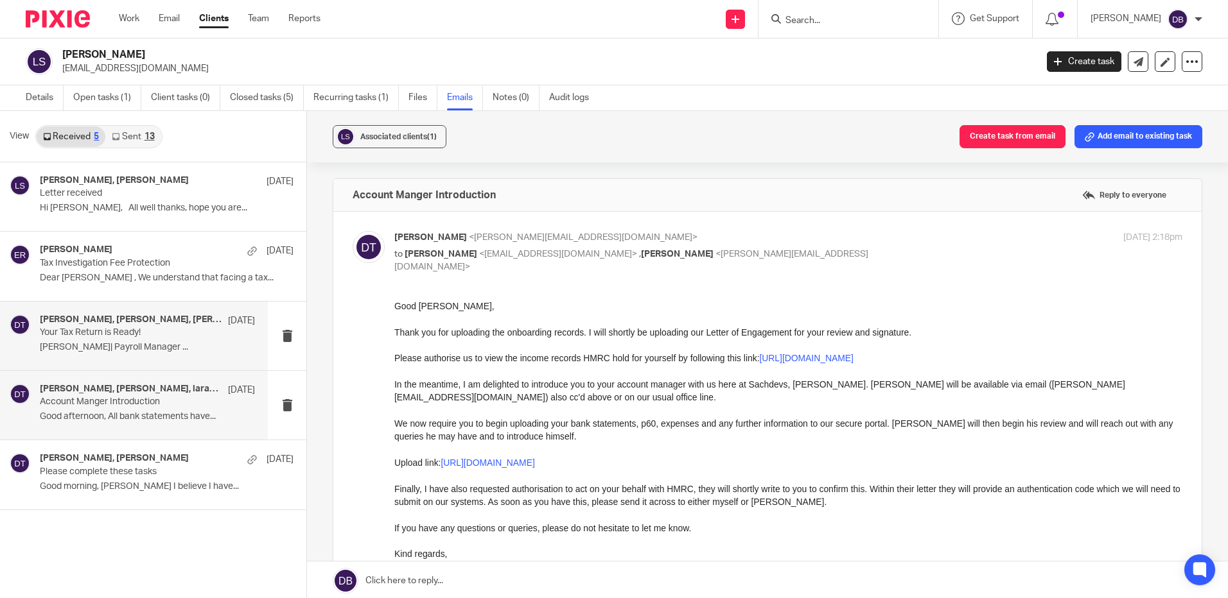
click at [146, 351] on p "[PERSON_NAME]| Payroll Manager ..." at bounding box center [147, 347] width 215 height 11
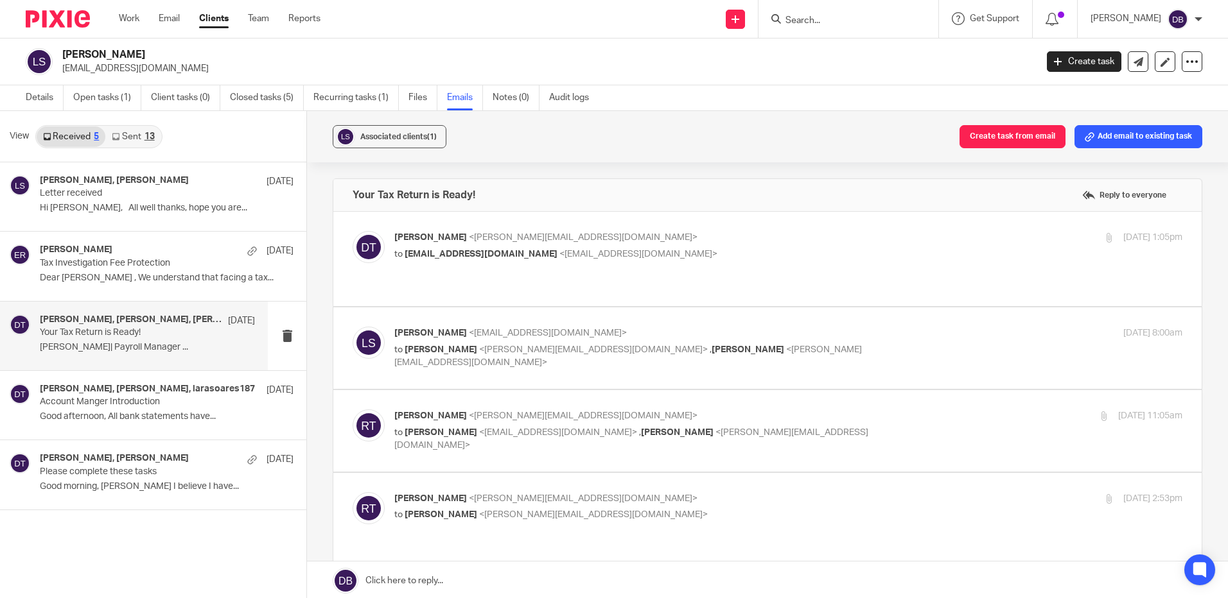
click at [652, 274] on div "[PERSON_NAME] <[PERSON_NAME][EMAIL_ADDRESS][DOMAIN_NAME]> to [EMAIL_ADDRESS][DO…" at bounding box center [768, 259] width 830 height 56
click at [715, 268] on div "[PERSON_NAME] <[PERSON_NAME][EMAIL_ADDRESS][DOMAIN_NAME]> to [EMAIL_ADDRESS][DO…" at bounding box center [768, 259] width 830 height 56
click at [731, 251] on p "to [EMAIL_ADDRESS][DOMAIN_NAME] <[EMAIL_ADDRESS][DOMAIN_NAME]>" at bounding box center [656, 254] width 525 height 13
checkbox input "true"
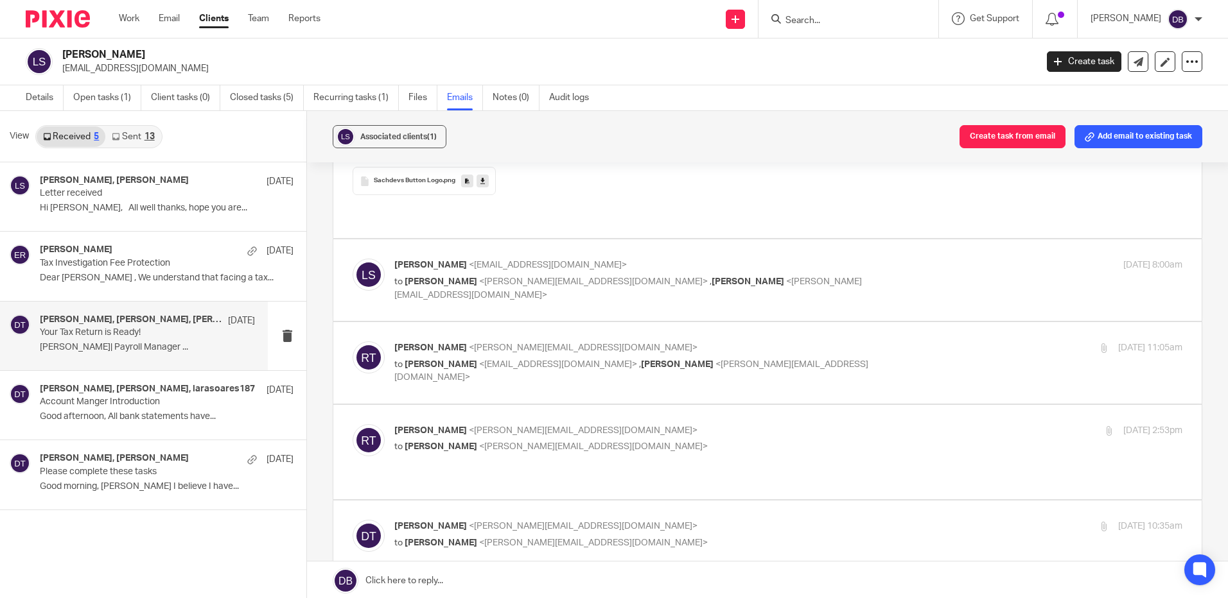
click at [821, 275] on p "to [PERSON_NAME] <[PERSON_NAME][EMAIL_ADDRESS][DOMAIN_NAME]> , [PERSON_NAME] <[…" at bounding box center [656, 288] width 525 height 26
checkbox input "true"
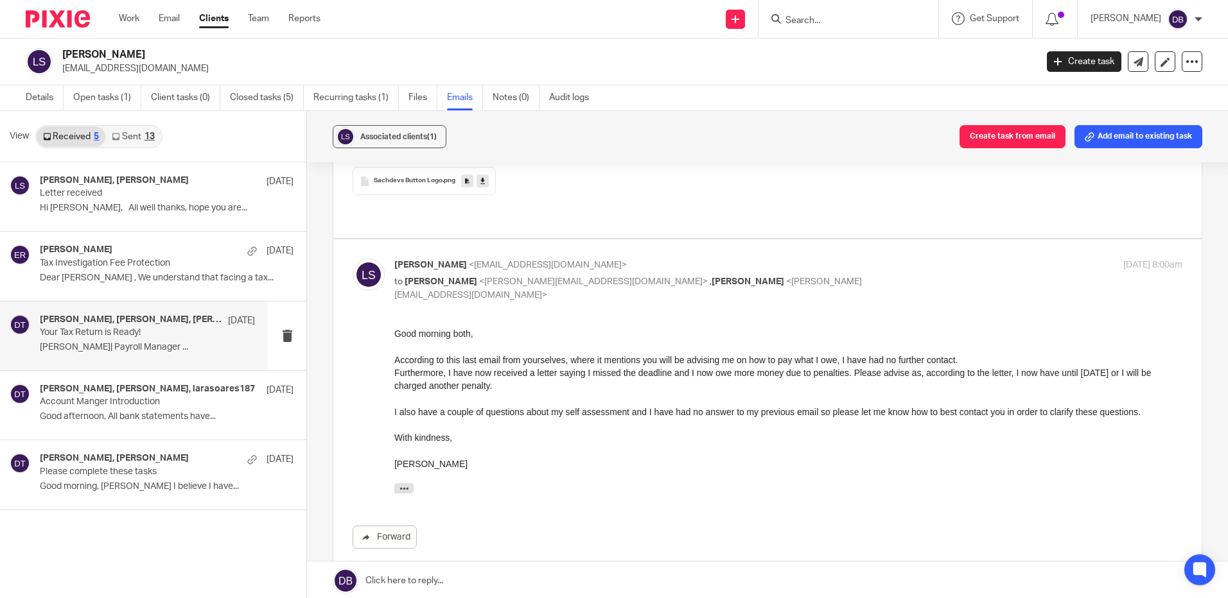
scroll to position [449, 0]
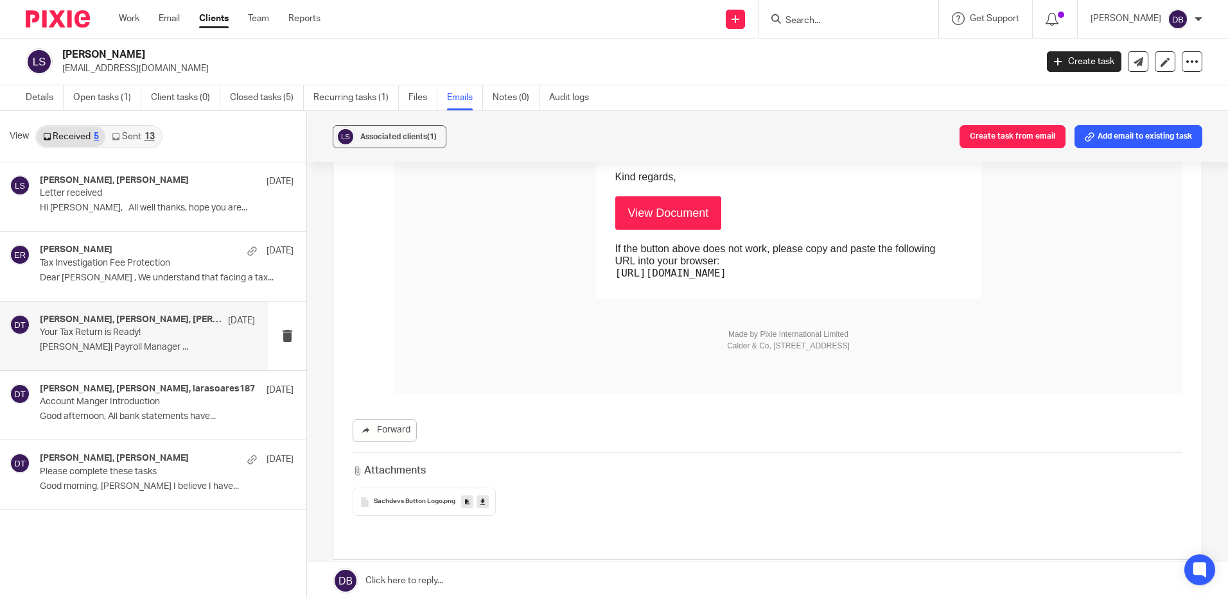
click at [656, 213] on link "View Document" at bounding box center [668, 212] width 107 height 33
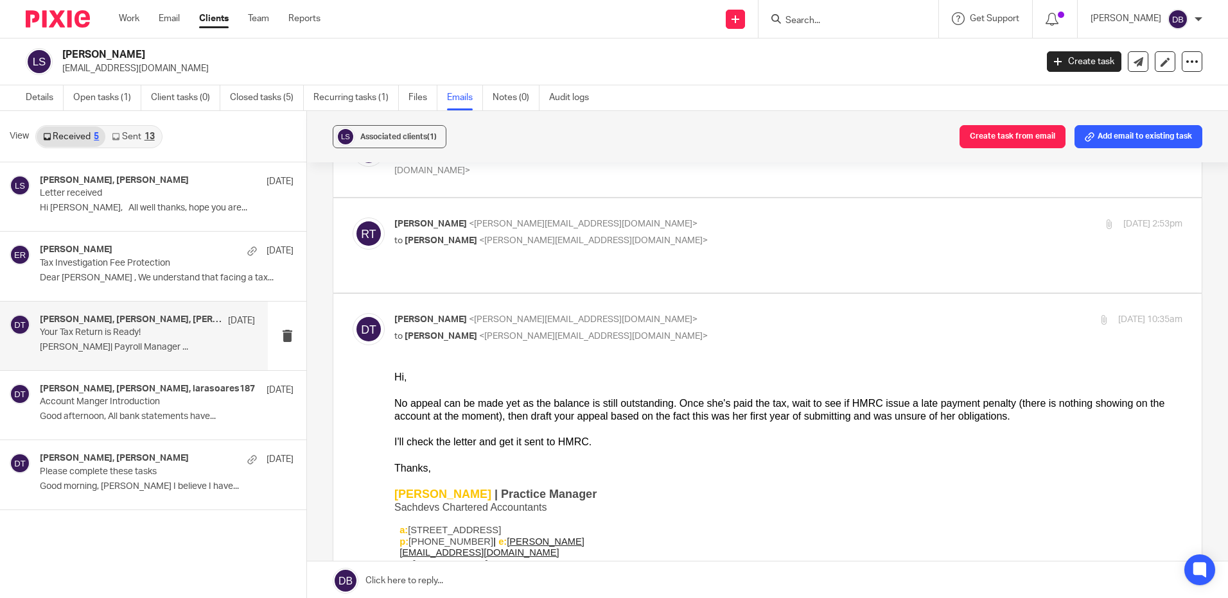
scroll to position [1348, 0]
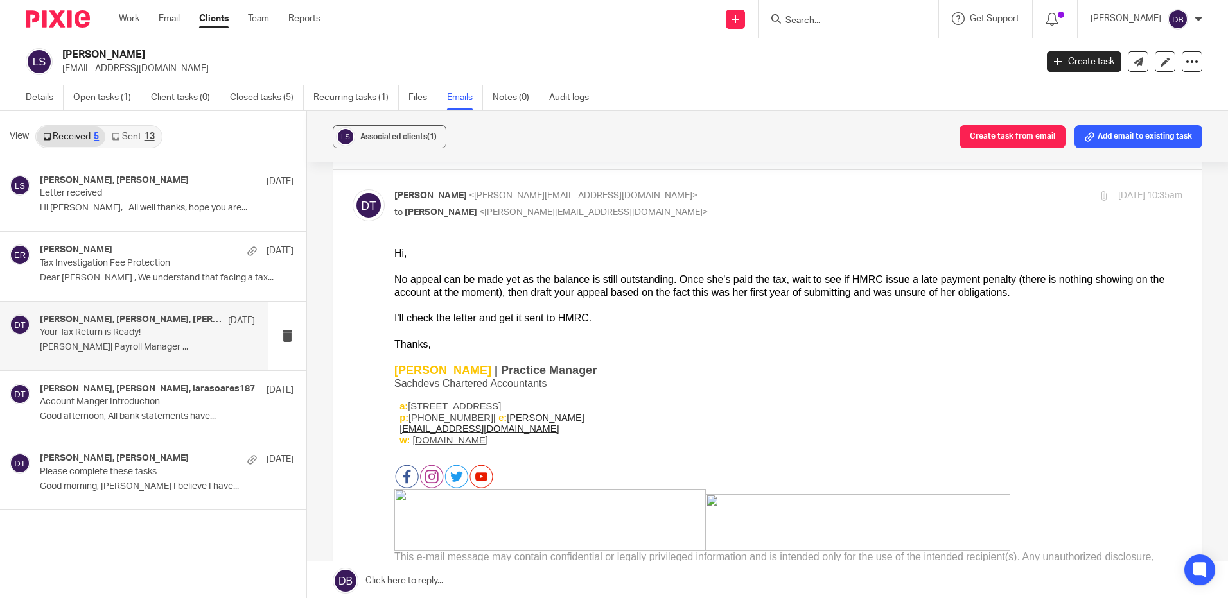
click at [115, 122] on div "View Received 5 Sent 13" at bounding box center [153, 136] width 306 height 51
click at [126, 134] on link "Sent 13" at bounding box center [132, 136] width 55 height 21
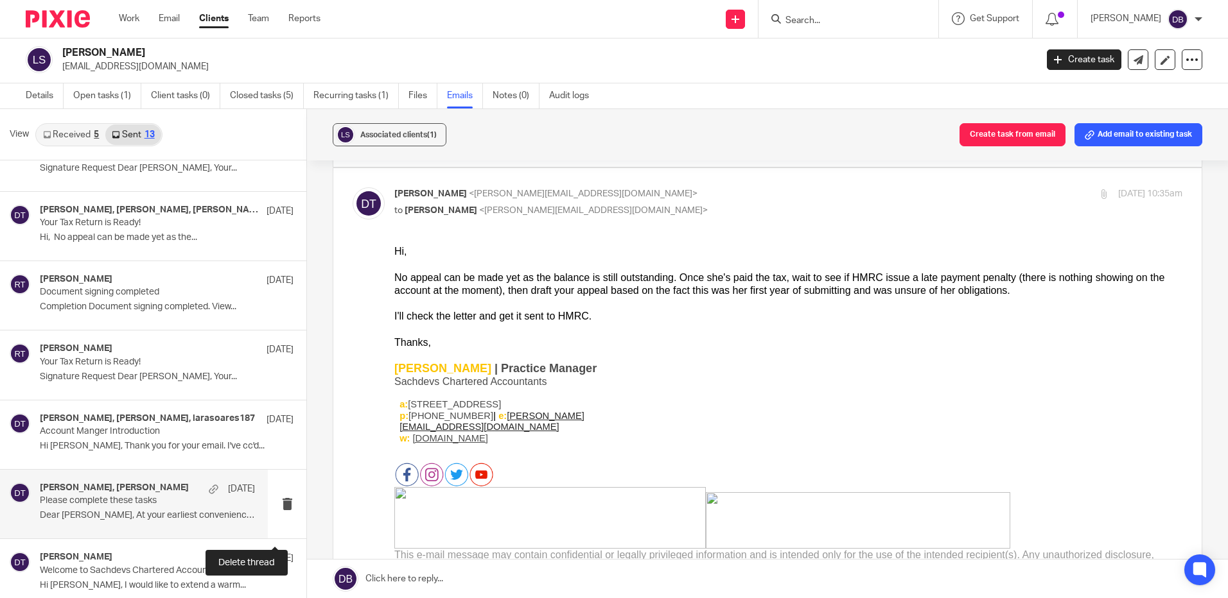
scroll to position [467, 0]
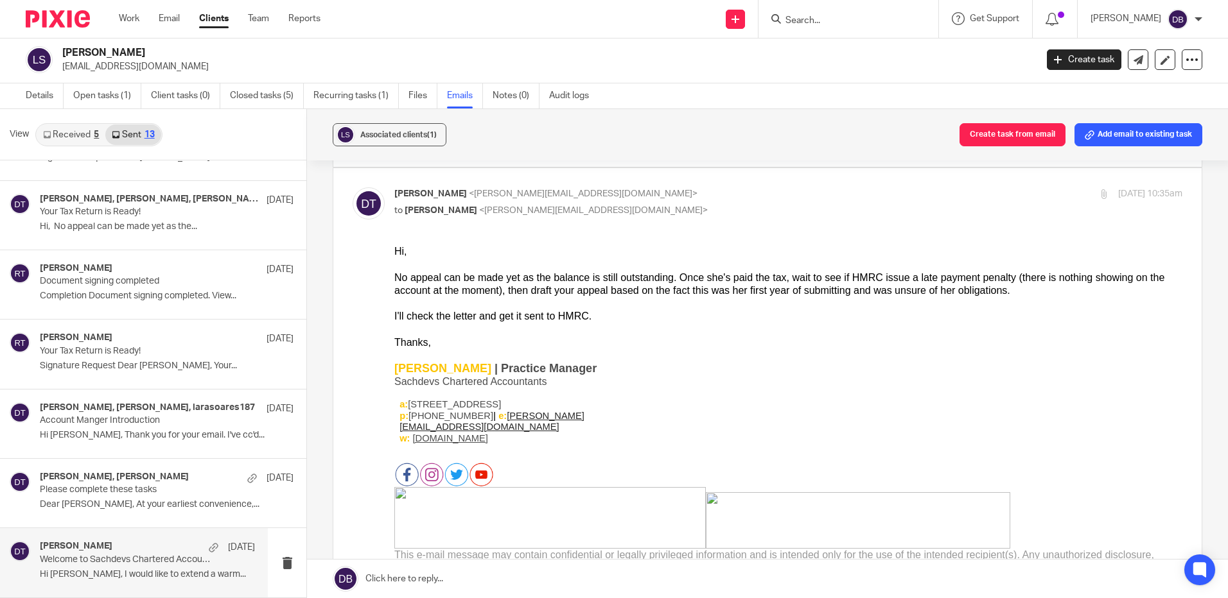
click at [202, 559] on p "Welcome to Sachdevs Chartered Accountants!" at bounding box center [126, 560] width 172 height 11
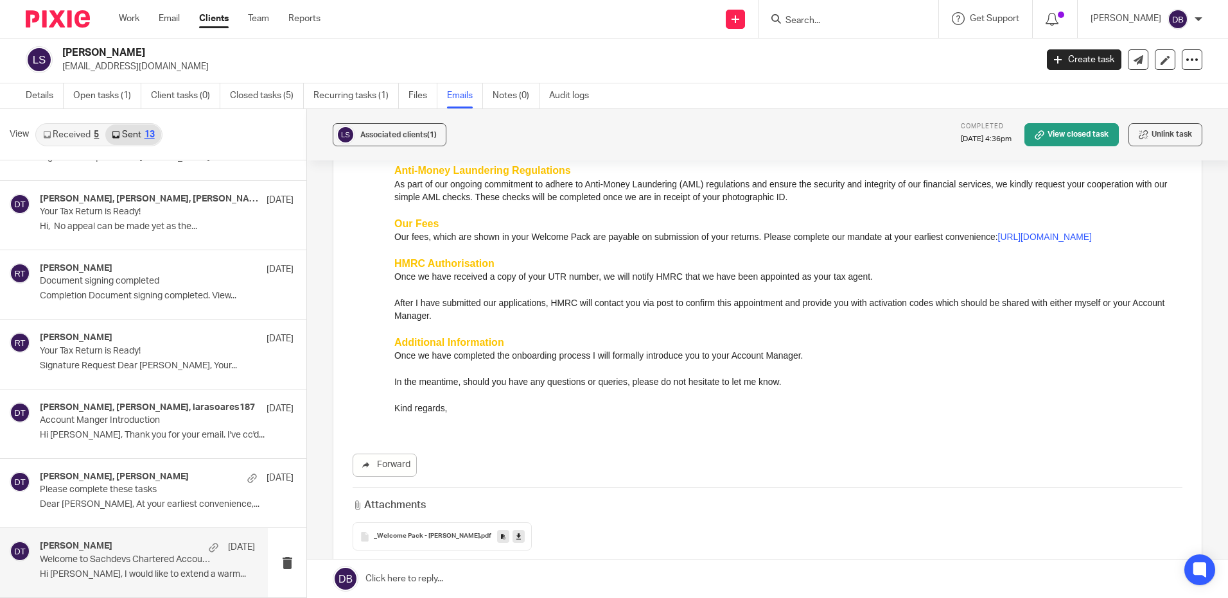
scroll to position [471, 0]
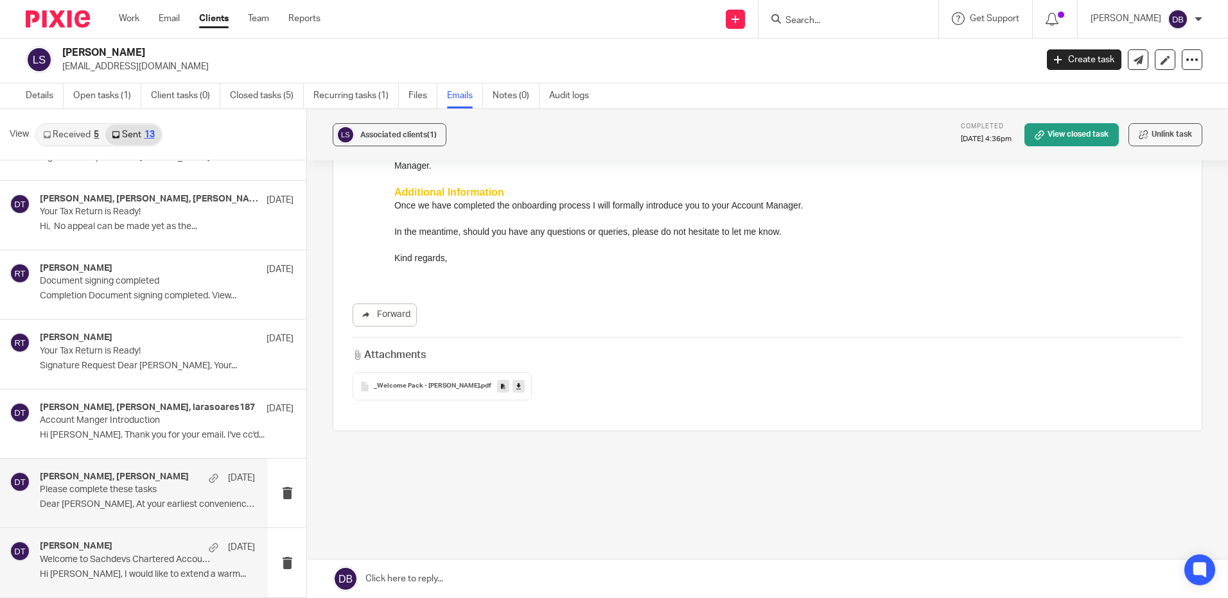
click at [86, 494] on p "Please complete these tasks" at bounding box center [126, 490] width 172 height 11
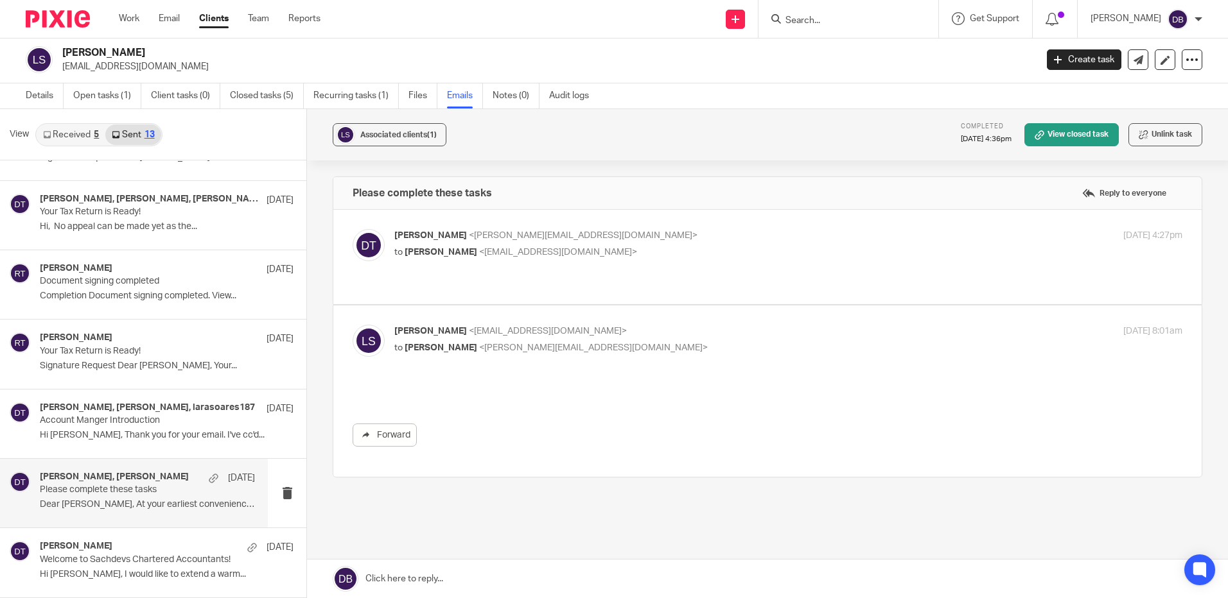
scroll to position [0, 0]
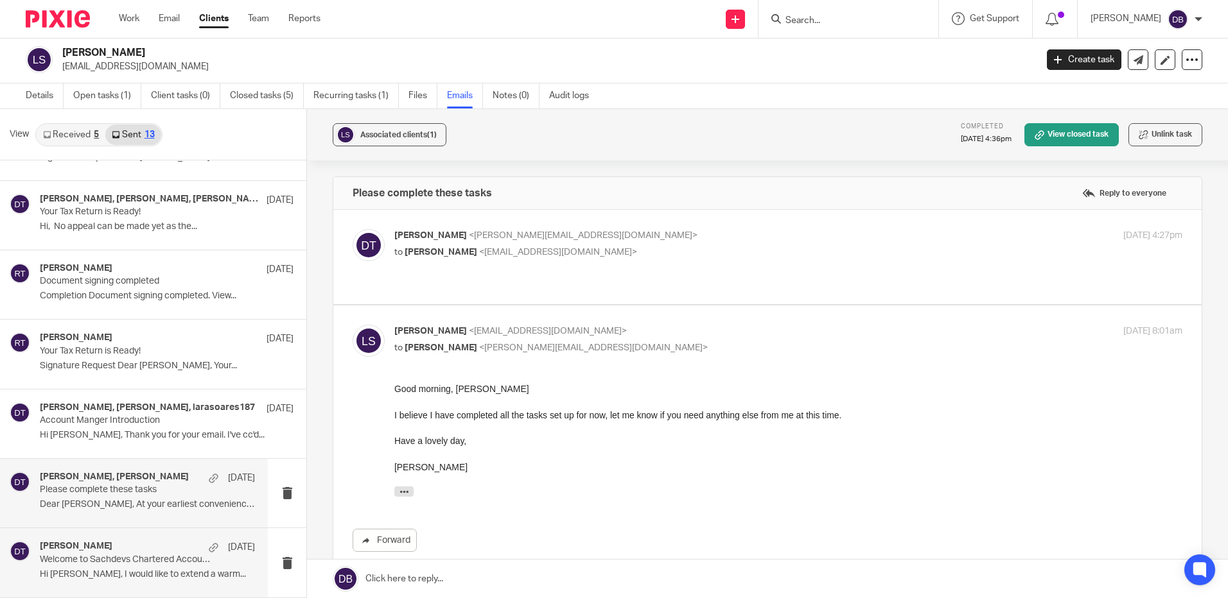
click at [143, 550] on div "[PERSON_NAME] [DATE]" at bounding box center [147, 547] width 215 height 13
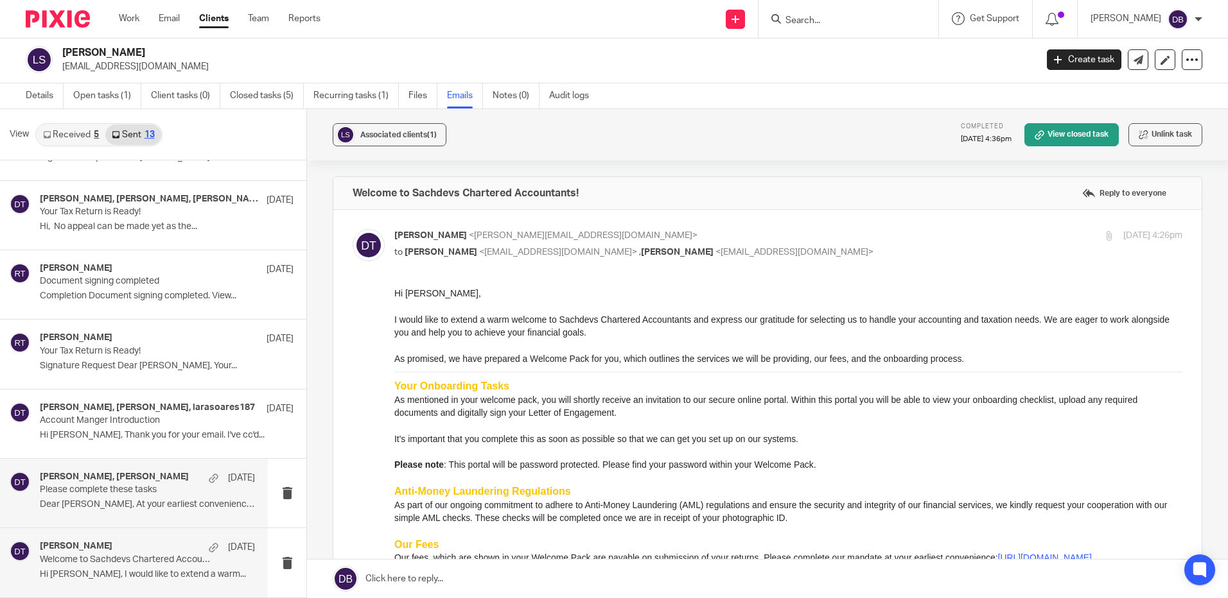
click at [144, 519] on div "[PERSON_NAME], [PERSON_NAME] [DATE] Please complete these tasks Dear [PERSON_NA…" at bounding box center [134, 493] width 268 height 69
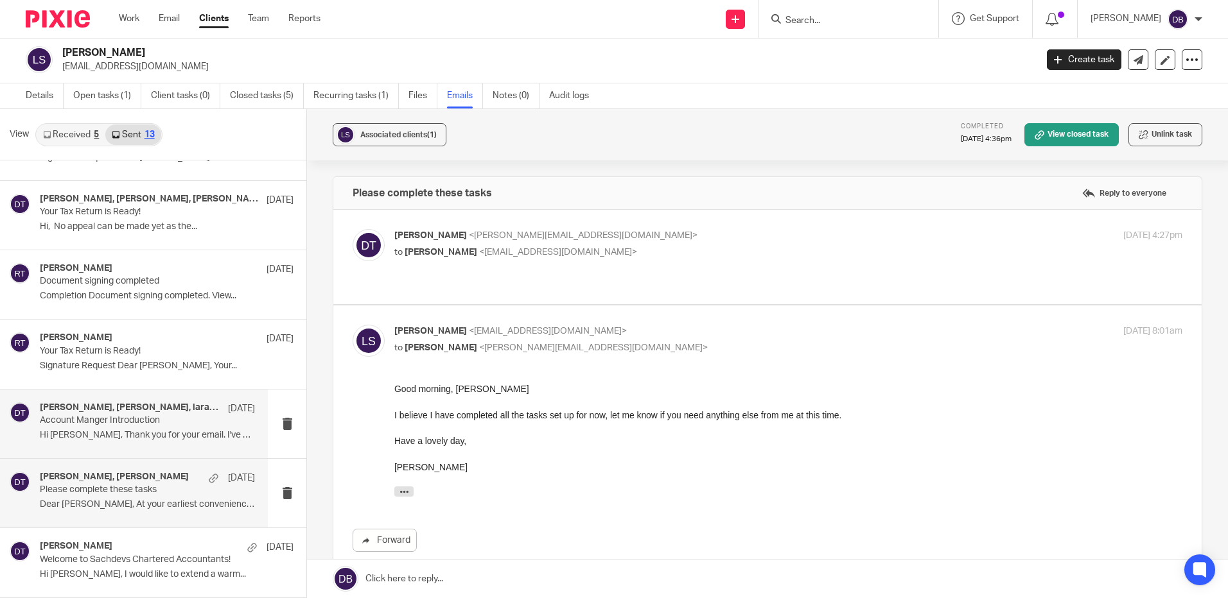
click at [157, 427] on div "[PERSON_NAME], [PERSON_NAME], larasoares187 [DATE] Account Manger Introduction …" at bounding box center [147, 424] width 215 height 43
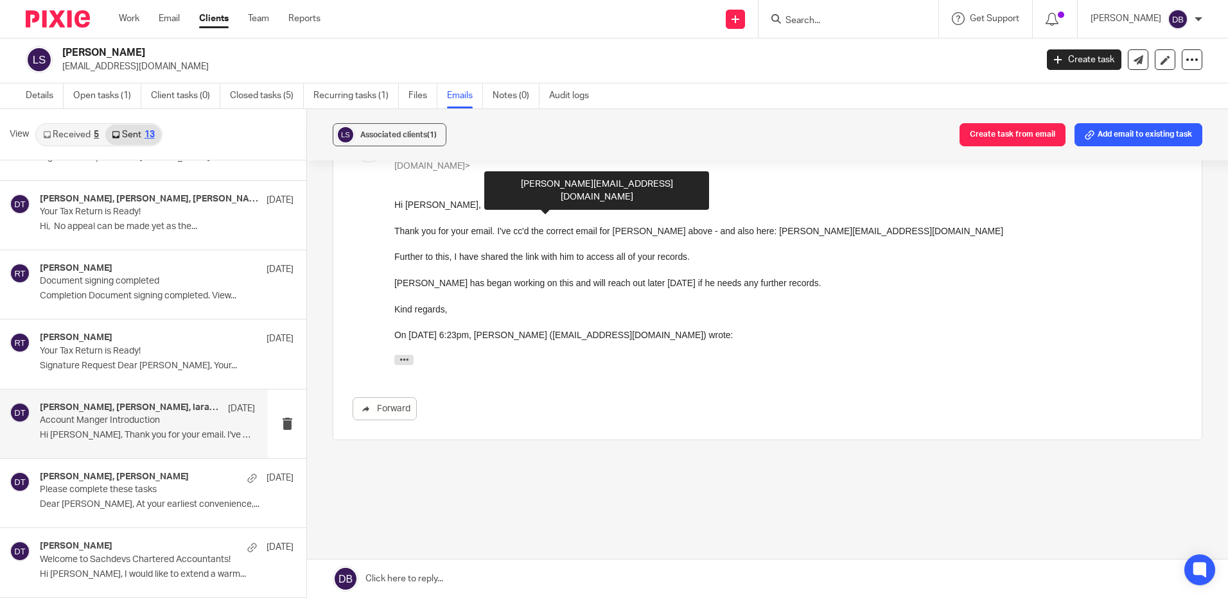
scroll to position [521, 0]
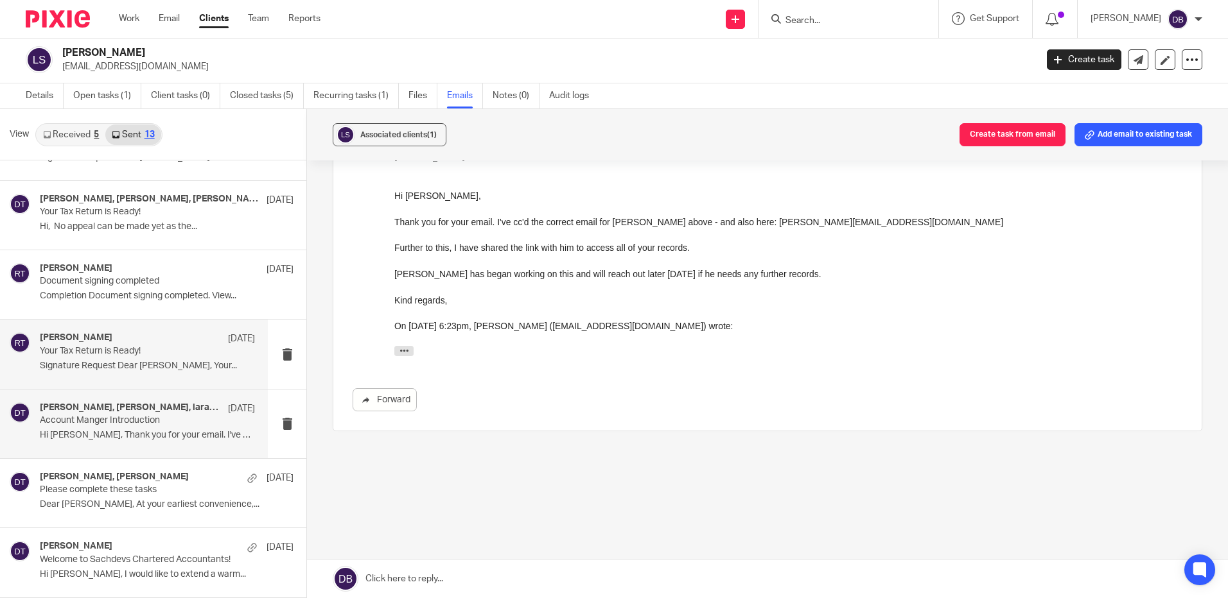
click at [162, 365] on p "Signature Request Dear [PERSON_NAME], Your..." at bounding box center [147, 366] width 215 height 11
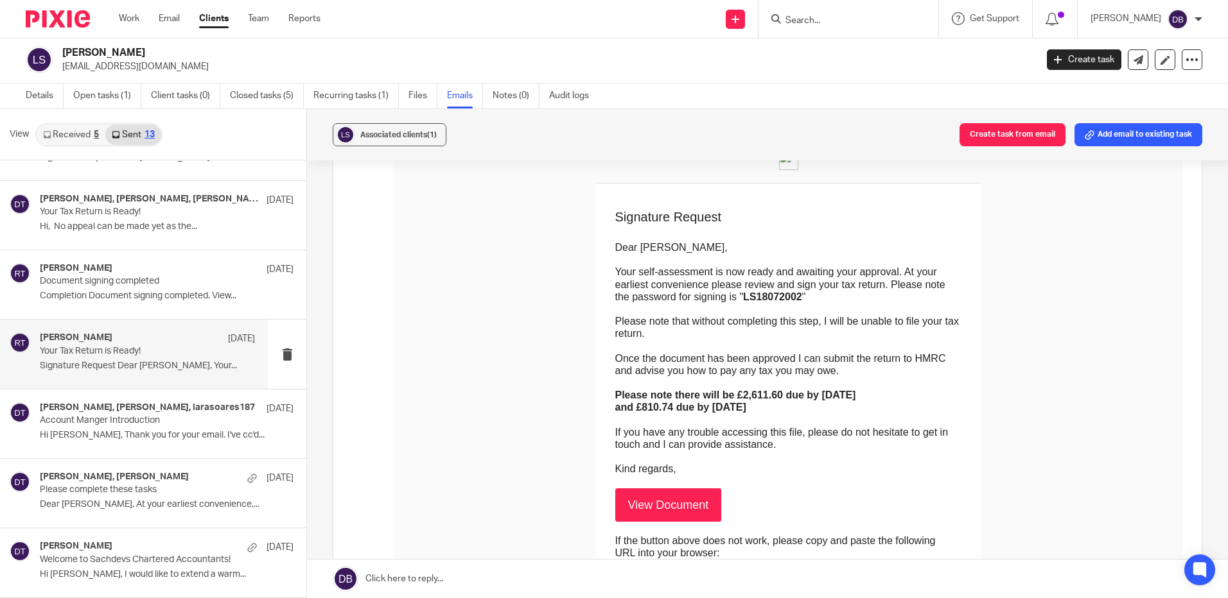
scroll to position [128, 0]
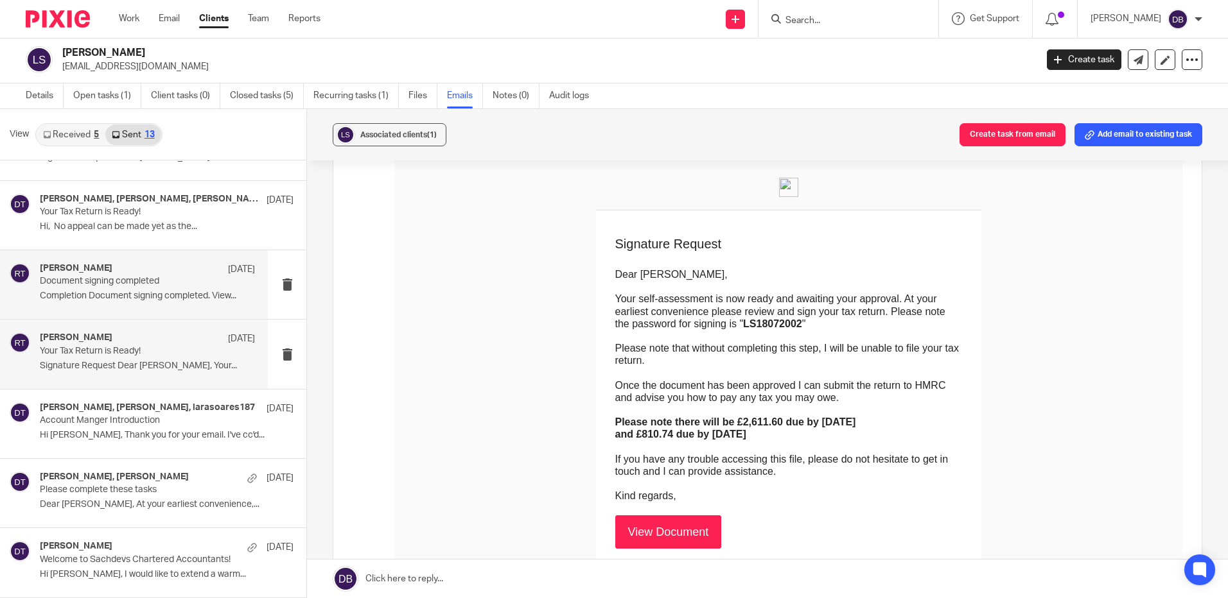
click at [148, 284] on p "Document signing completed" at bounding box center [126, 281] width 172 height 11
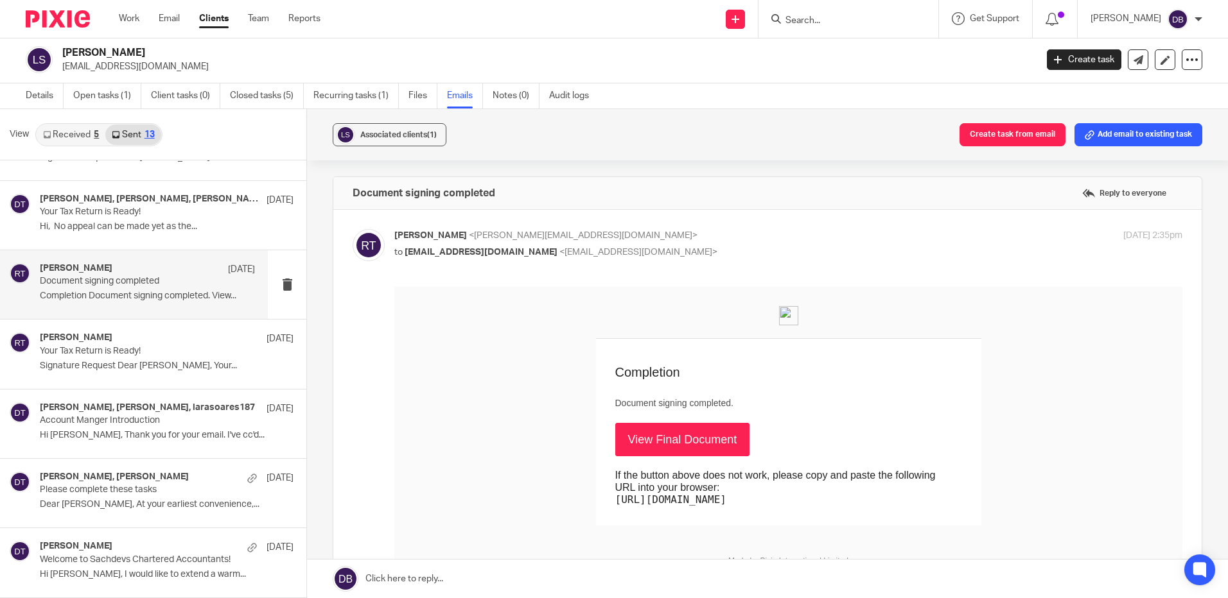
scroll to position [0, 0]
click at [175, 231] on p "Hi, No appeal can be made yet as the..." at bounding box center [147, 227] width 215 height 11
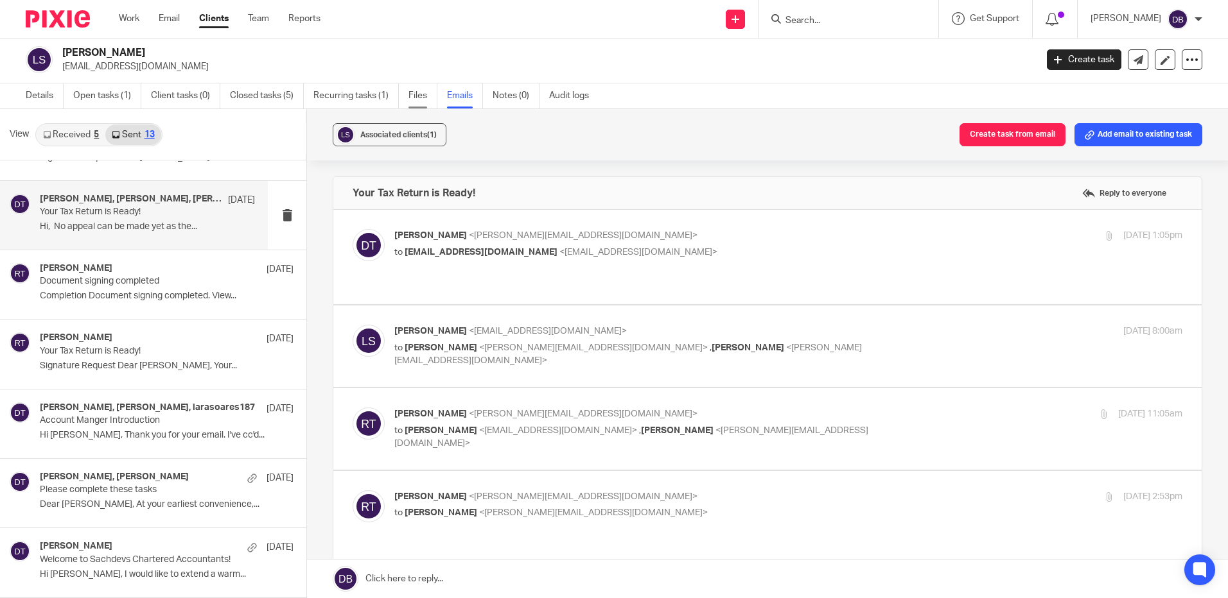
click at [423, 89] on link "Files" at bounding box center [422, 95] width 29 height 25
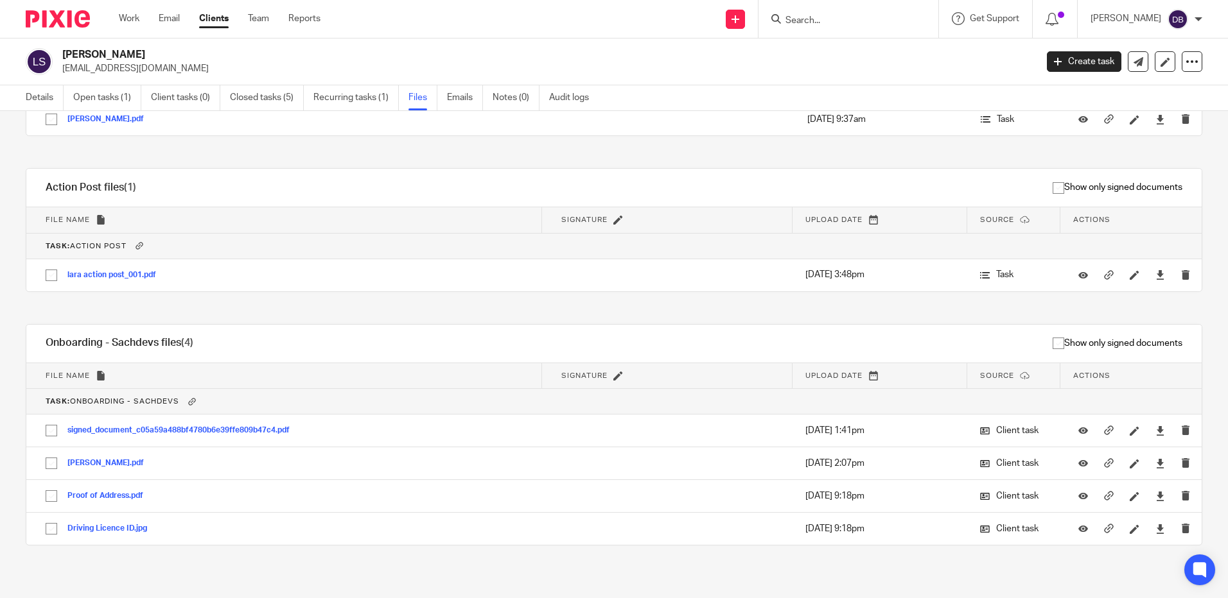
scroll to position [665, 0]
